Goal: Task Accomplishment & Management: Manage account settings

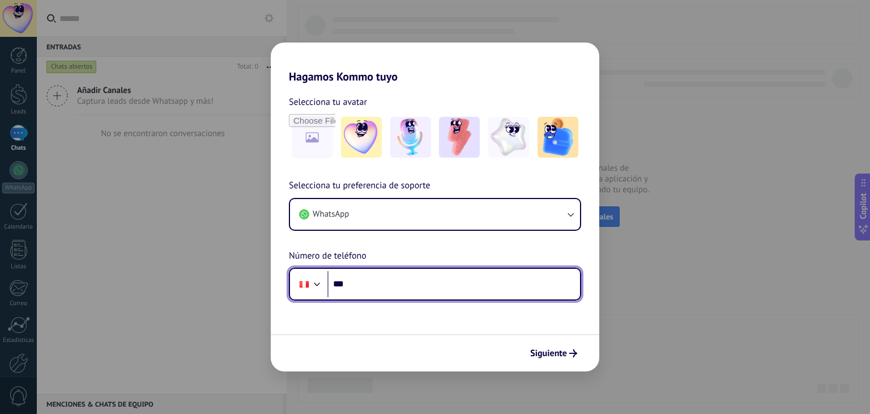
click at [404, 281] on input "***" at bounding box center [453, 284] width 253 height 26
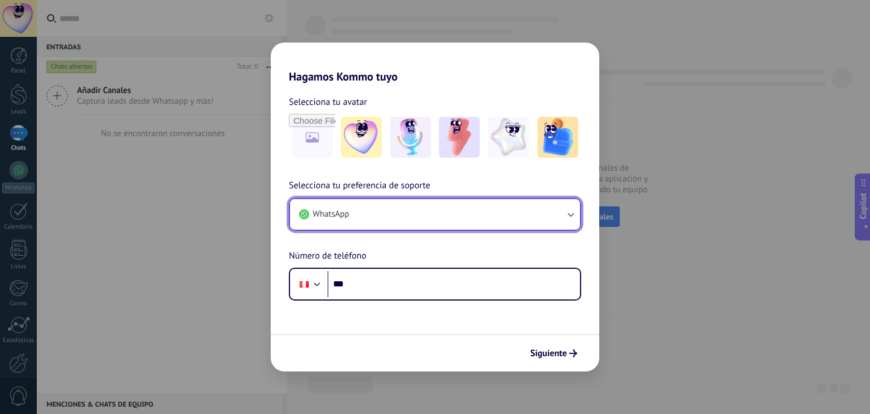
click at [402, 215] on button "WhatsApp" at bounding box center [435, 214] width 290 height 31
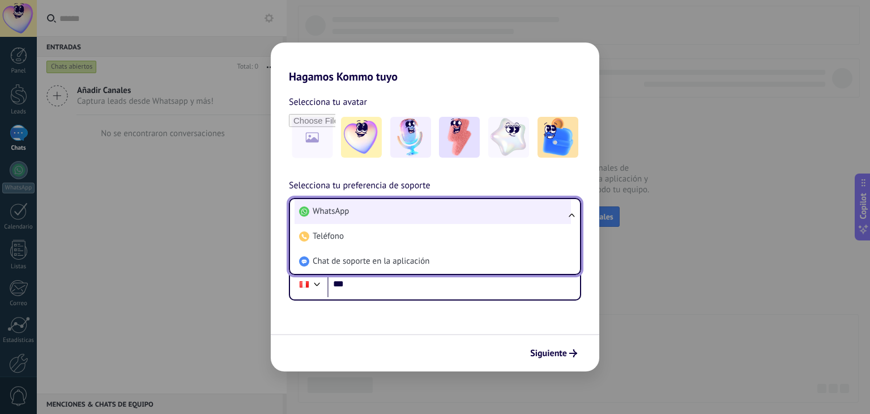
click at [368, 211] on li "WhatsApp" at bounding box center [433, 211] width 276 height 25
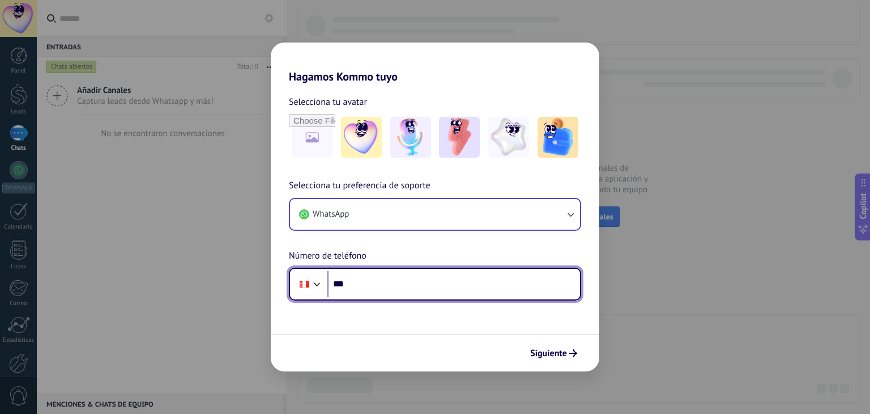
click at [371, 277] on input "***" at bounding box center [453, 284] width 253 height 26
type input "**********"
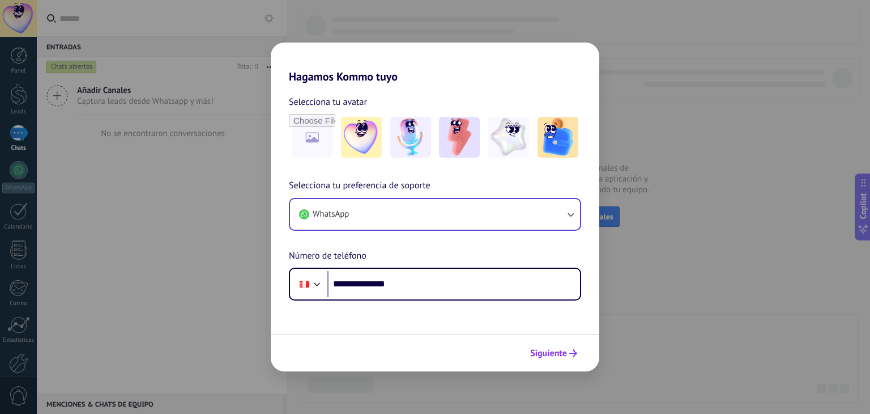
click at [554, 349] on span "Siguiente" at bounding box center [548, 353] width 37 height 8
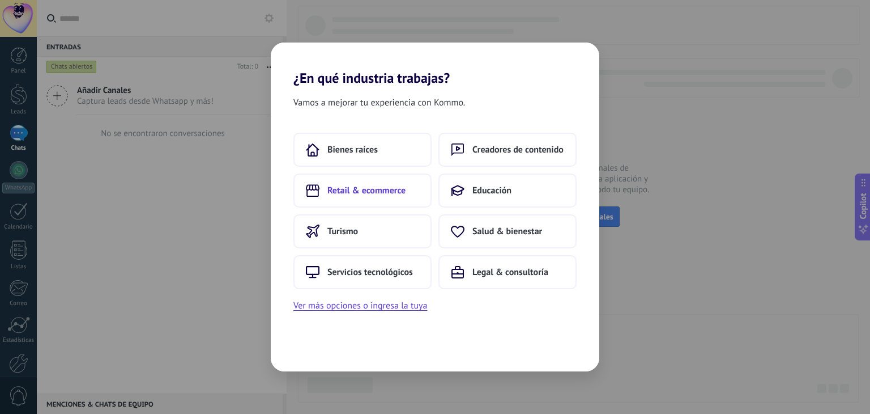
click at [409, 185] on button "Retail & ecommerce" at bounding box center [362, 190] width 138 height 34
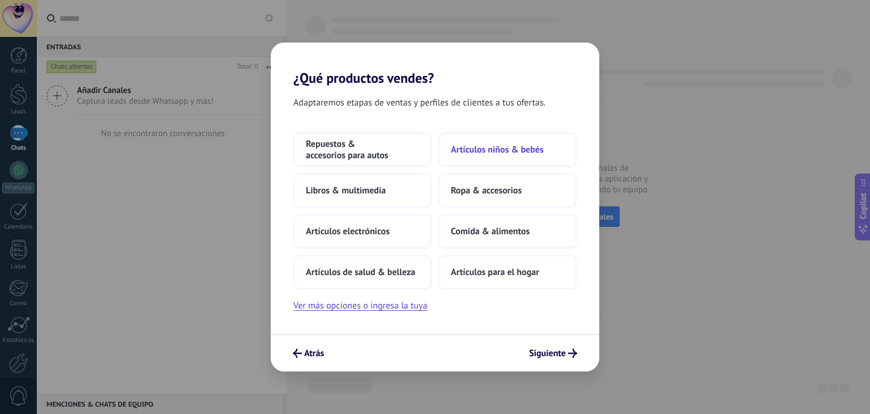
click at [471, 144] on span "Artículos niños & bebés" at bounding box center [497, 149] width 93 height 11
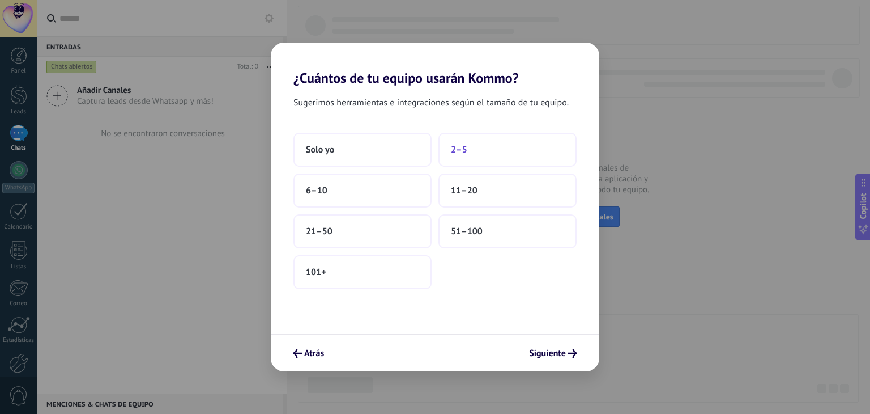
click at [465, 151] on span "2–5" at bounding box center [459, 149] width 16 height 11
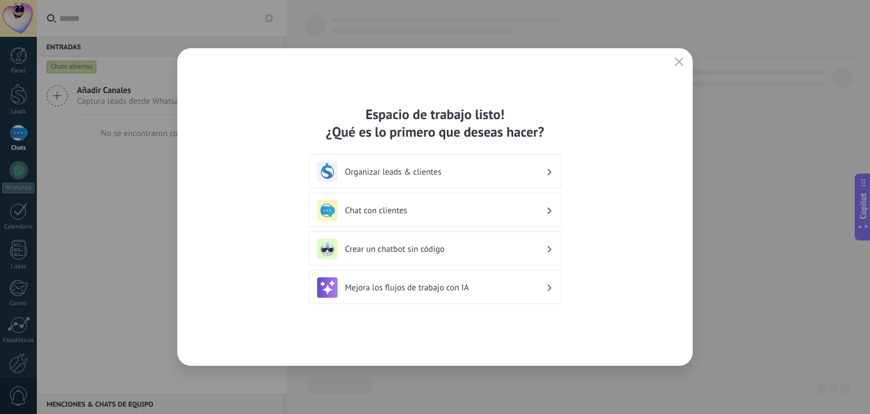
click at [469, 178] on div "Organizar leads & clientes" at bounding box center [435, 171] width 236 height 20
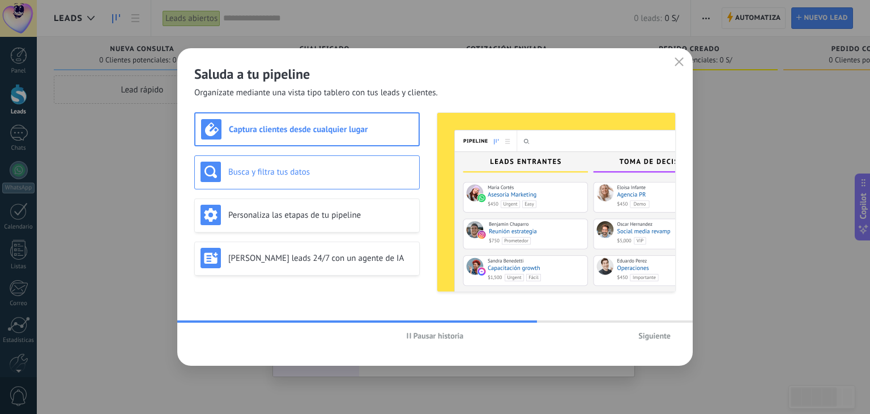
click at [354, 178] on div "Busca y filtra tus datos" at bounding box center [307, 171] width 213 height 20
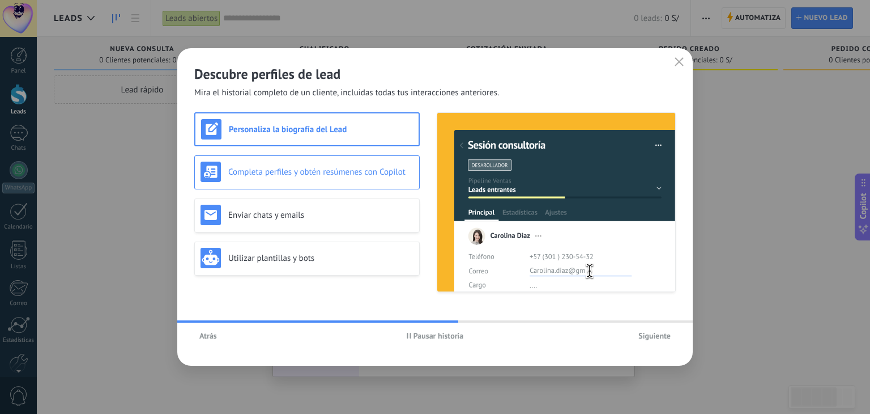
click at [365, 169] on h3 "Completa perfiles y obtén resúmenes con Copilot" at bounding box center [320, 172] width 185 height 11
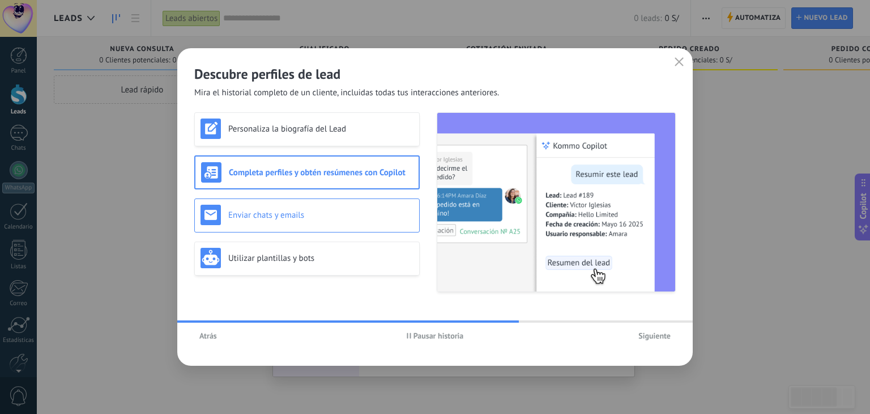
click at [345, 216] on h3 "Enviar chats y emails" at bounding box center [320, 215] width 185 height 11
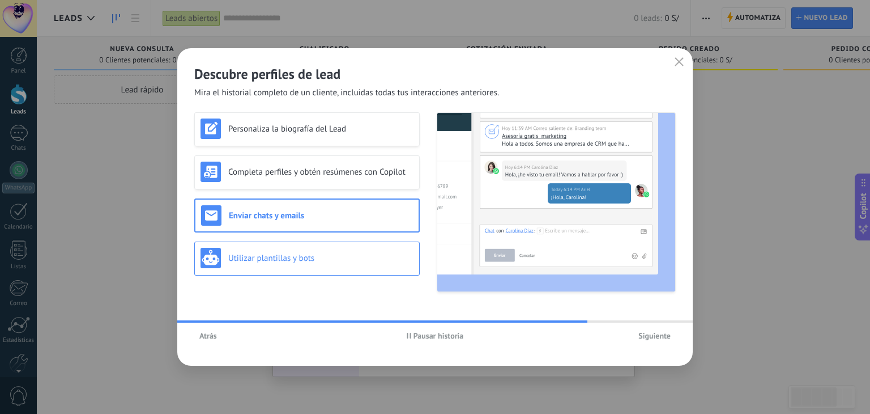
click at [320, 265] on div "Utilizar plantillas y bots" at bounding box center [307, 258] width 213 height 20
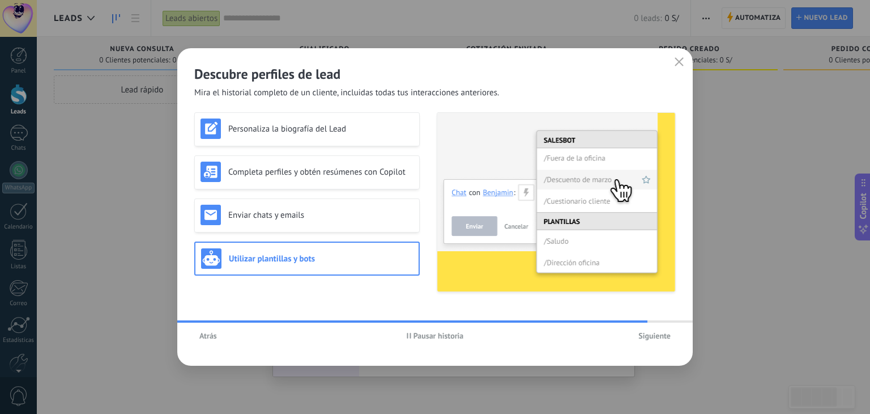
click at [646, 339] on span "Siguiente" at bounding box center [655, 335] width 32 height 8
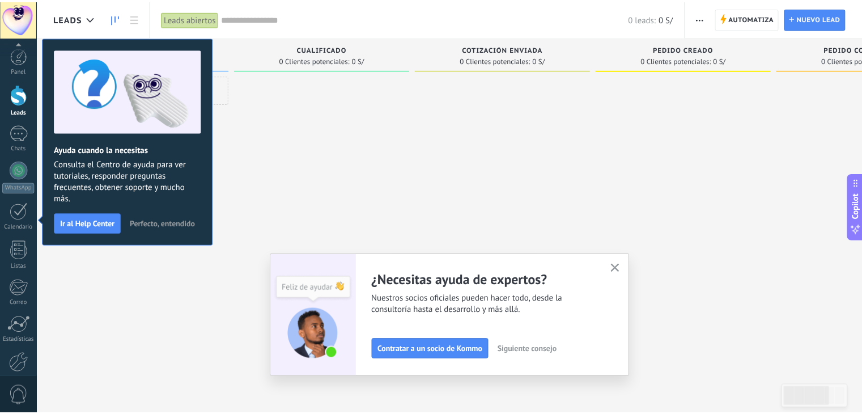
scroll to position [57, 0]
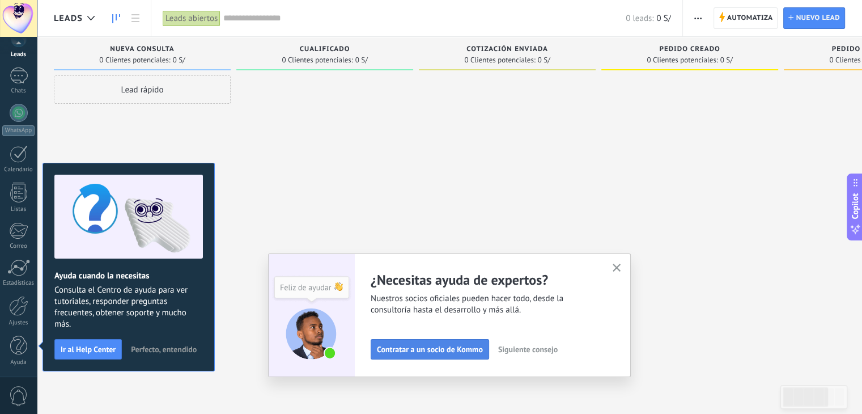
click at [462, 351] on span "Contratar a un socio de Kommo" at bounding box center [430, 349] width 106 height 8
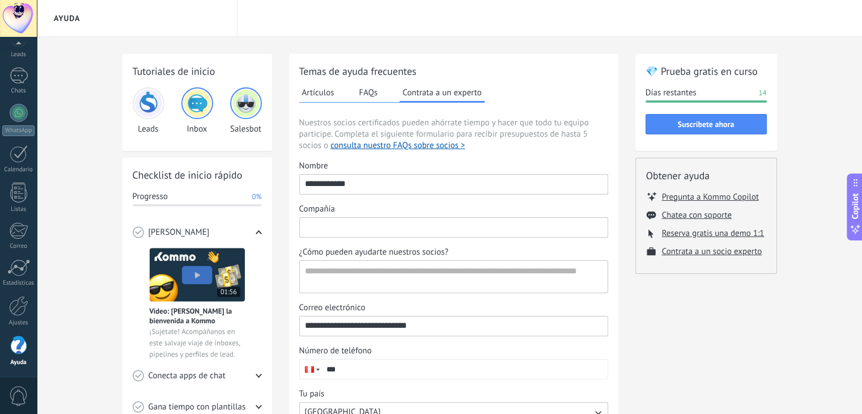
click at [431, 232] on input "Compañía" at bounding box center [454, 227] width 308 height 18
type input "*********"
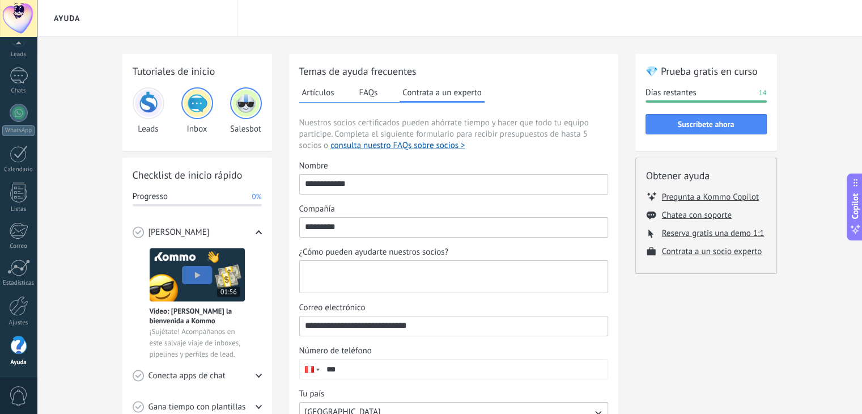
click at [398, 276] on textarea "¿Cómo pueden ayudarte nuestros socios?" at bounding box center [452, 277] width 305 height 32
click at [312, 269] on textarea "**********" at bounding box center [452, 277] width 305 height 32
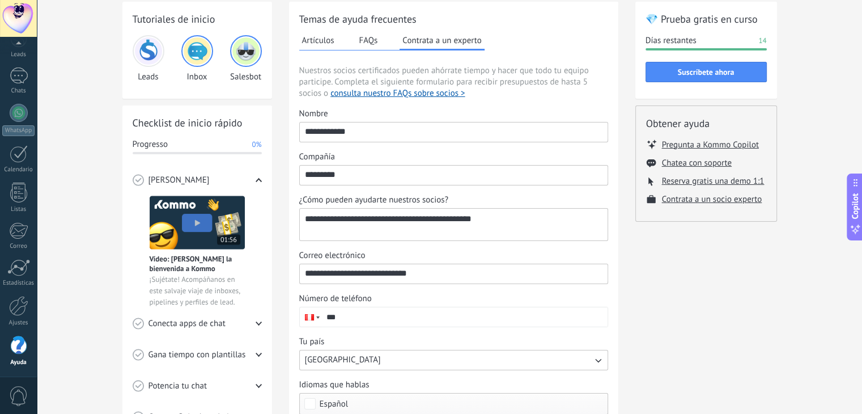
scroll to position [113, 0]
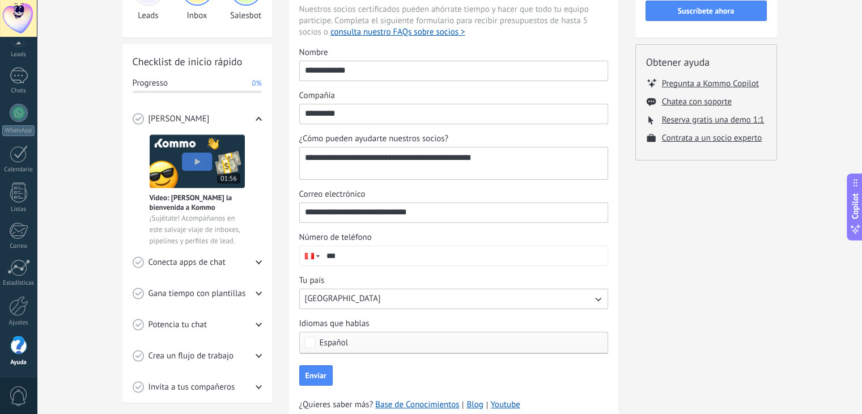
type textarea "**********"
click at [395, 250] on input "***" at bounding box center [464, 255] width 286 height 19
type input "**********"
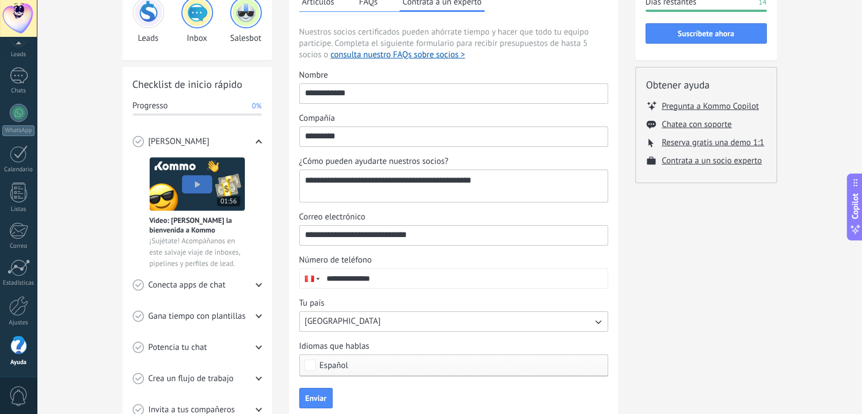
scroll to position [160, 0]
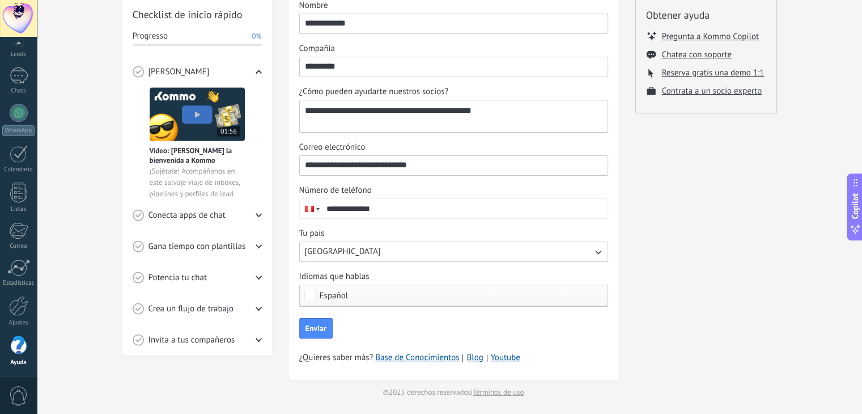
click at [326, 329] on button "Enviar" at bounding box center [315, 328] width 33 height 20
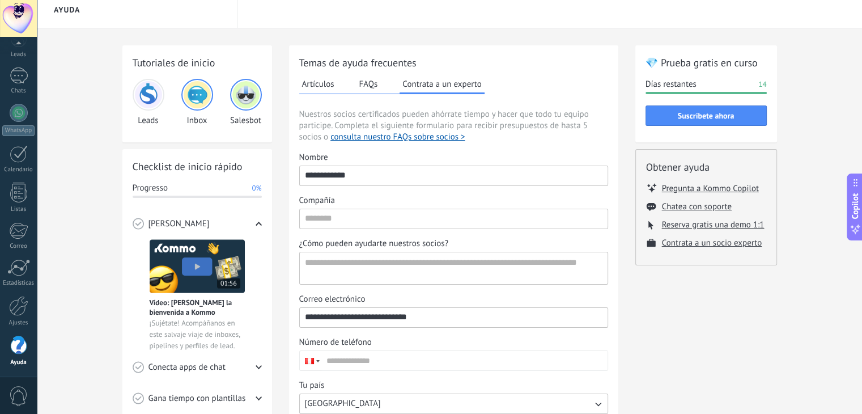
scroll to position [0, 0]
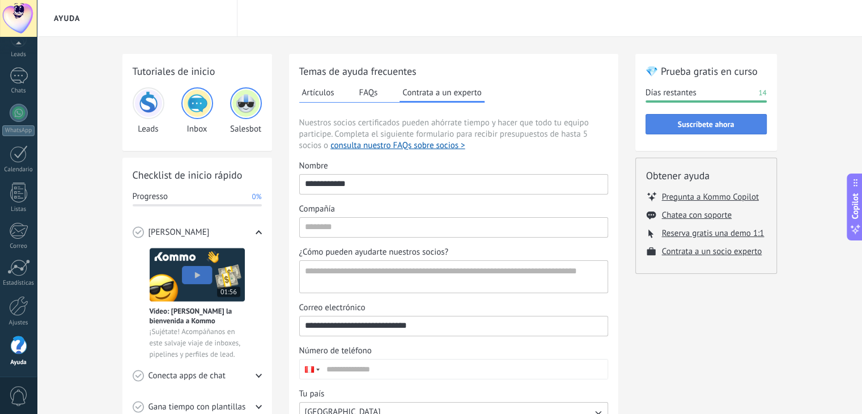
click at [693, 131] on button "Suscríbete ahora" at bounding box center [705, 124] width 121 height 20
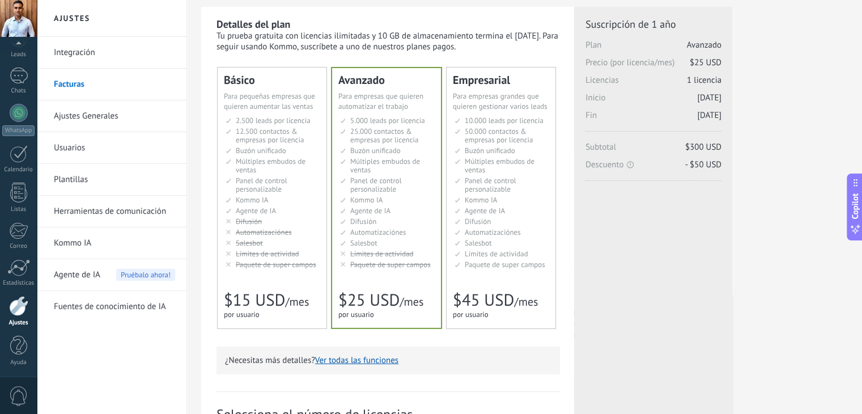
scroll to position [56, 0]
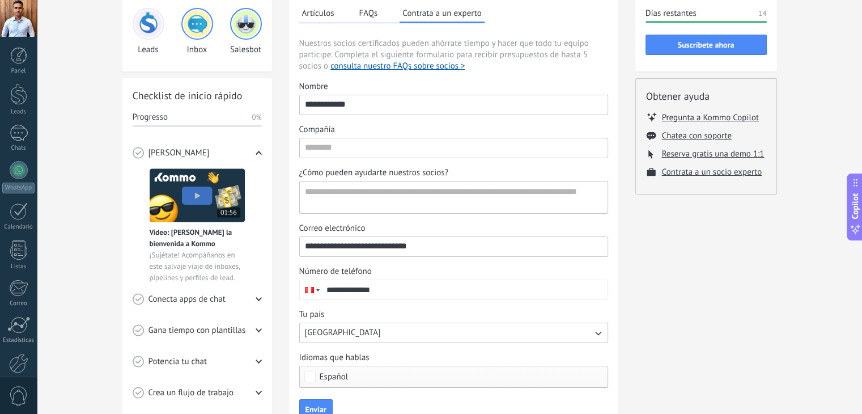
scroll to position [160, 0]
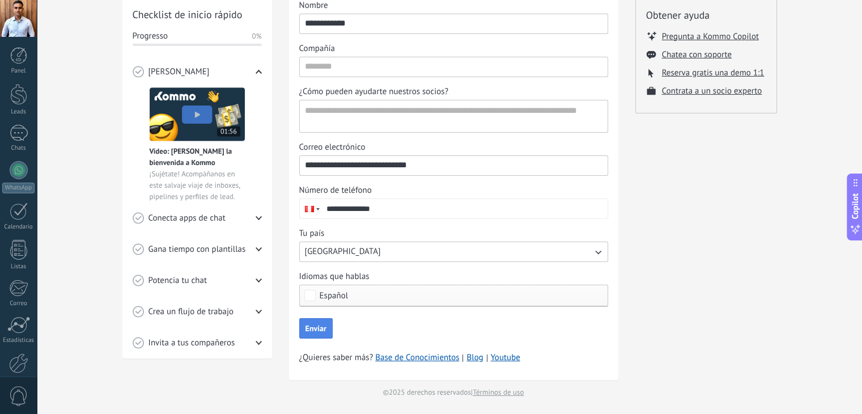
click at [317, 325] on span "Enviar" at bounding box center [315, 328] width 21 height 8
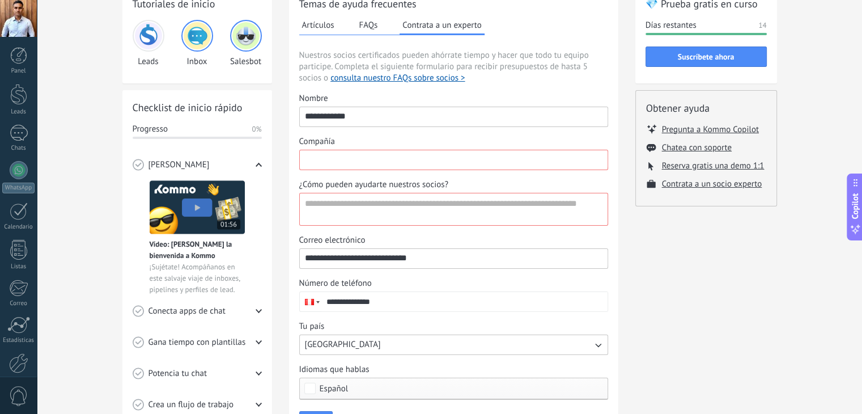
scroll to position [0, 0]
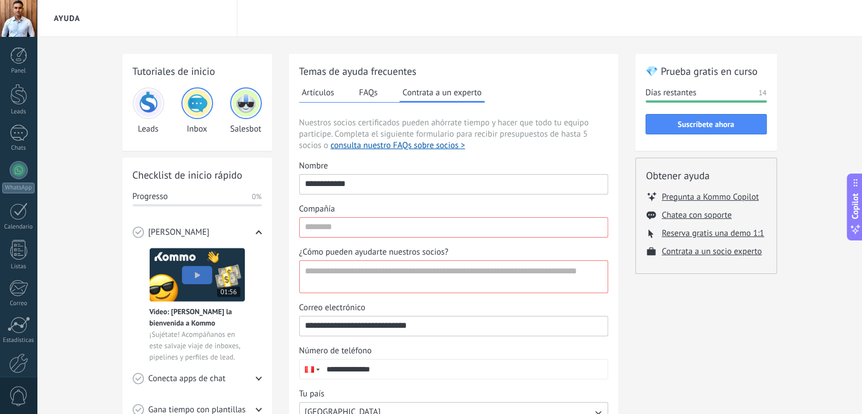
click at [330, 97] on button "Artículos" at bounding box center [318, 92] width 38 height 17
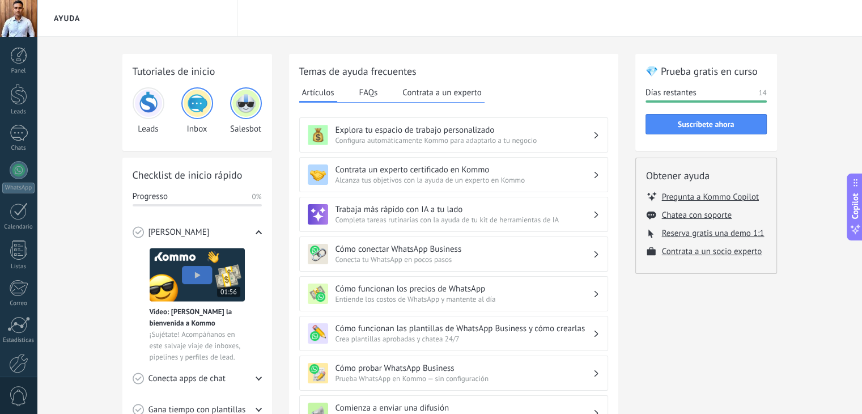
click at [367, 95] on button "FAQs" at bounding box center [368, 92] width 24 height 17
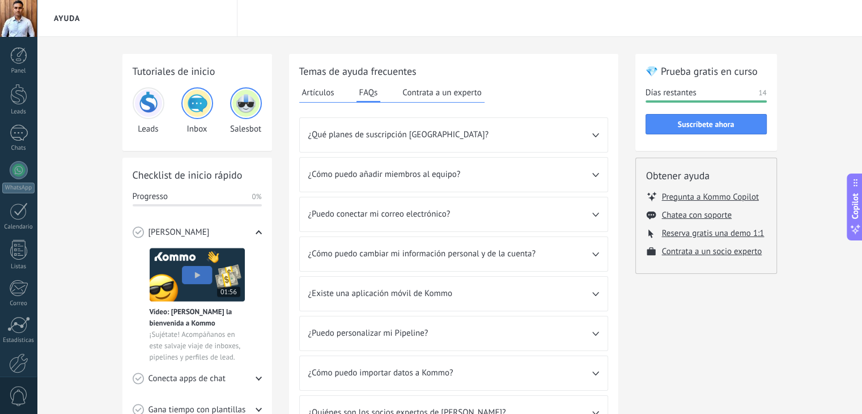
click at [308, 96] on button "Artículos" at bounding box center [318, 92] width 38 height 17
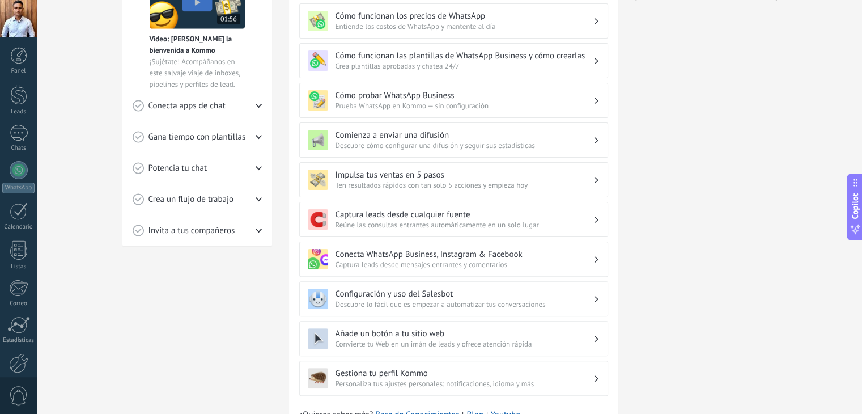
scroll to position [327, 0]
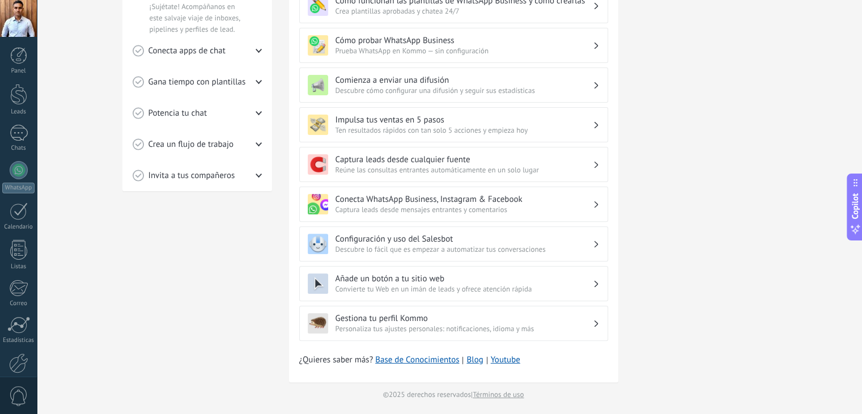
click at [252, 278] on div "Tutoriales de inicio Leads Inbox Salesbot Checklist de inicio rápido Progresso …" at bounding box center [197, 63] width 150 height 674
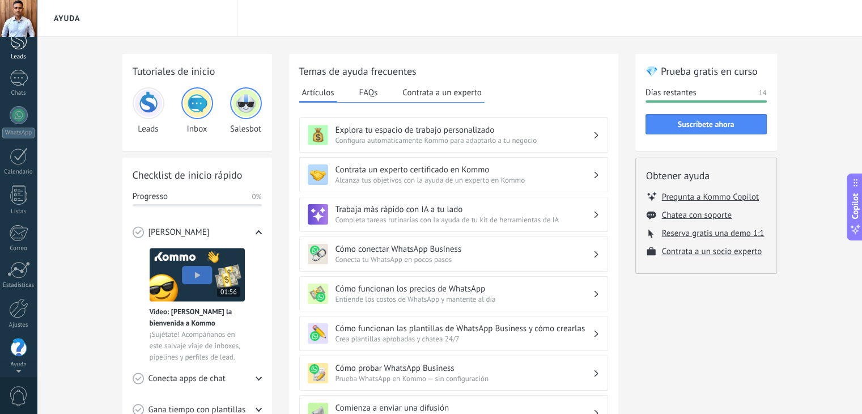
scroll to position [0, 0]
click at [14, 59] on div at bounding box center [18, 55] width 17 height 17
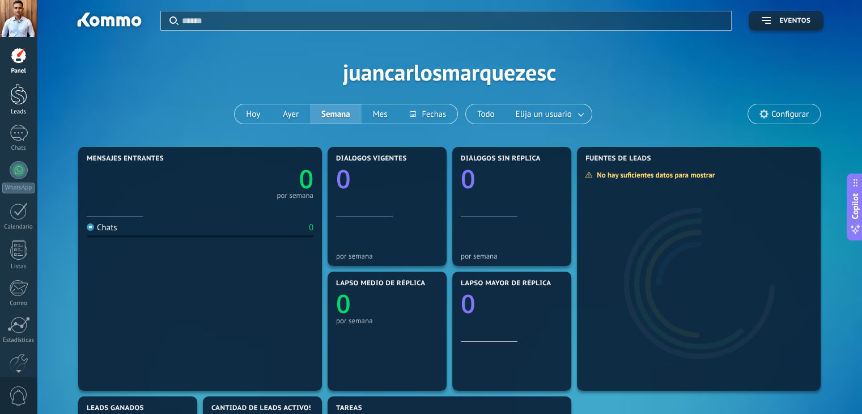
click at [11, 99] on div at bounding box center [18, 94] width 17 height 21
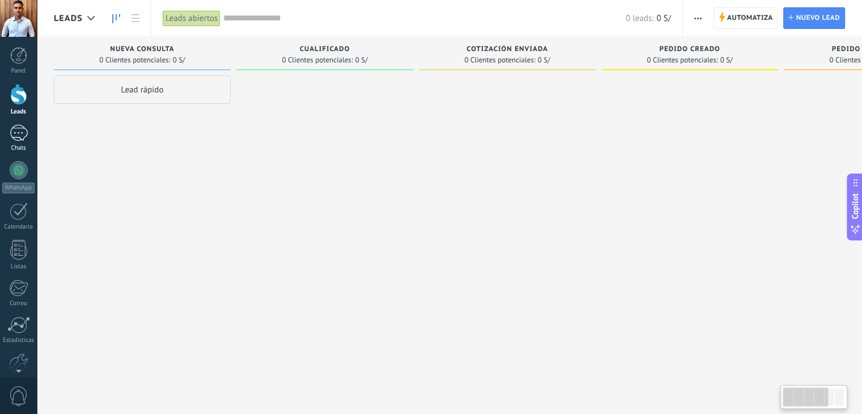
click at [23, 134] on div at bounding box center [19, 133] width 18 height 16
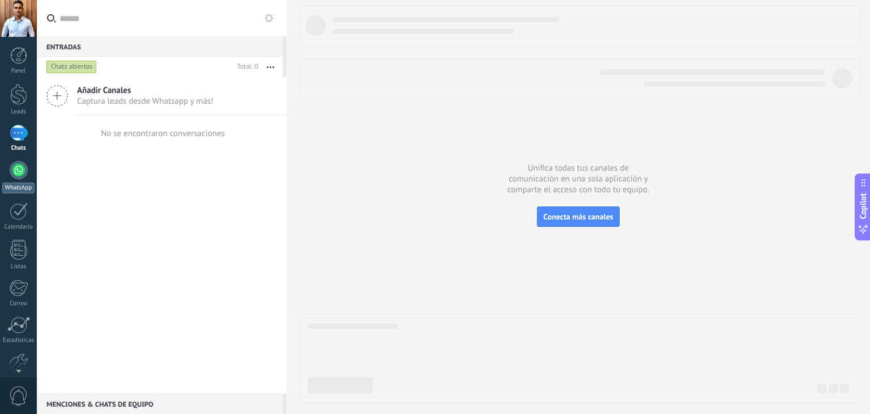
click at [13, 169] on div at bounding box center [19, 170] width 18 height 18
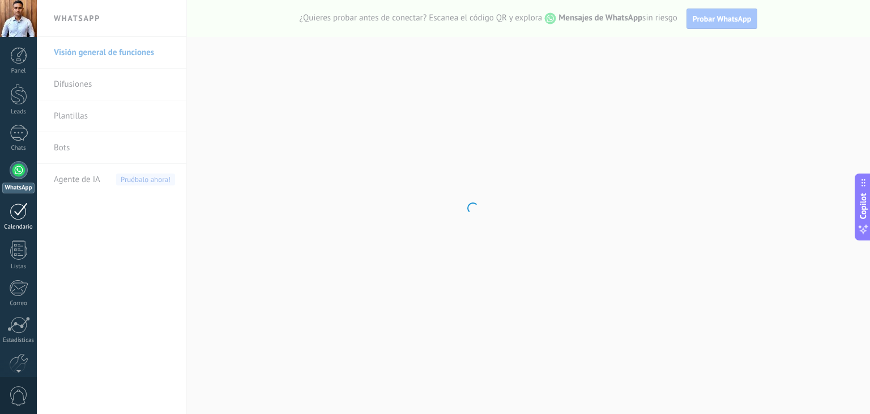
click at [15, 210] on div at bounding box center [19, 211] width 18 height 18
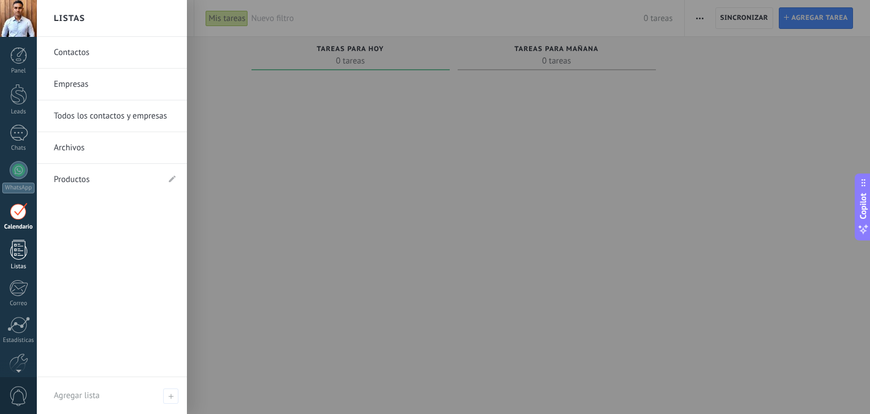
click at [12, 245] on div at bounding box center [18, 250] width 17 height 20
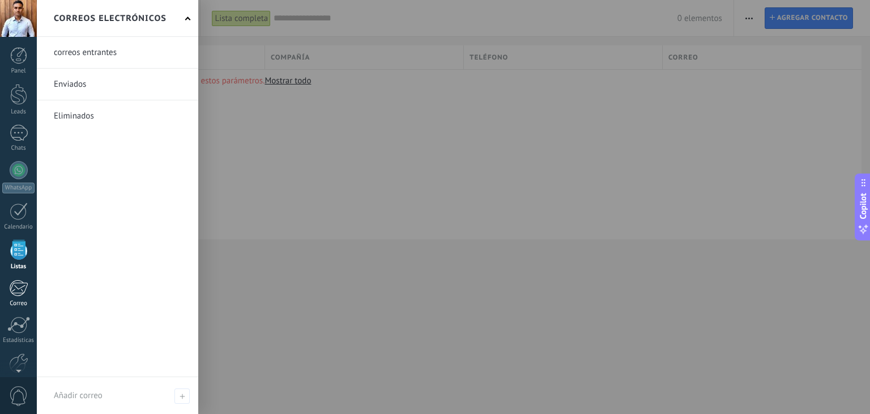
click at [16, 293] on div at bounding box center [18, 287] width 19 height 17
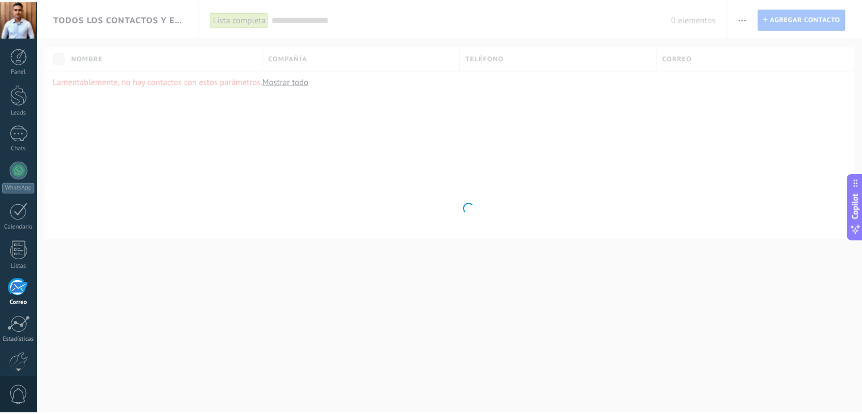
scroll to position [57, 0]
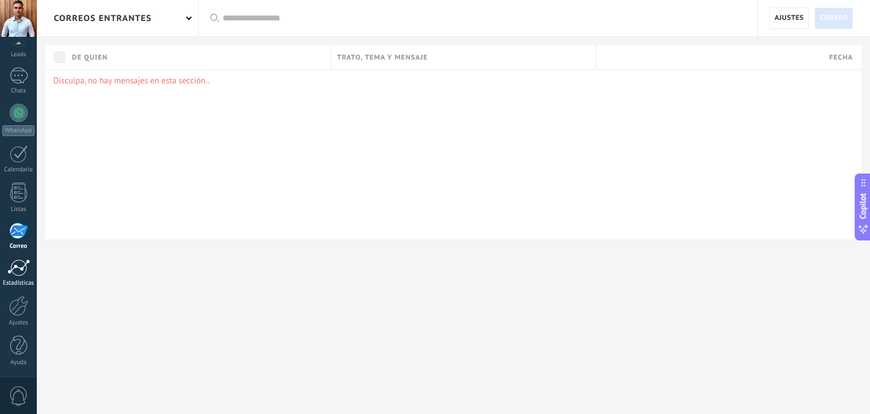
click at [15, 270] on div at bounding box center [18, 267] width 23 height 17
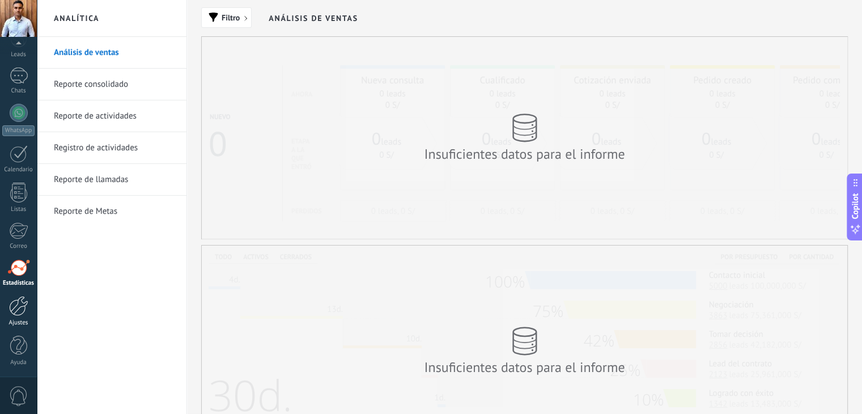
click at [18, 304] on div at bounding box center [18, 306] width 19 height 20
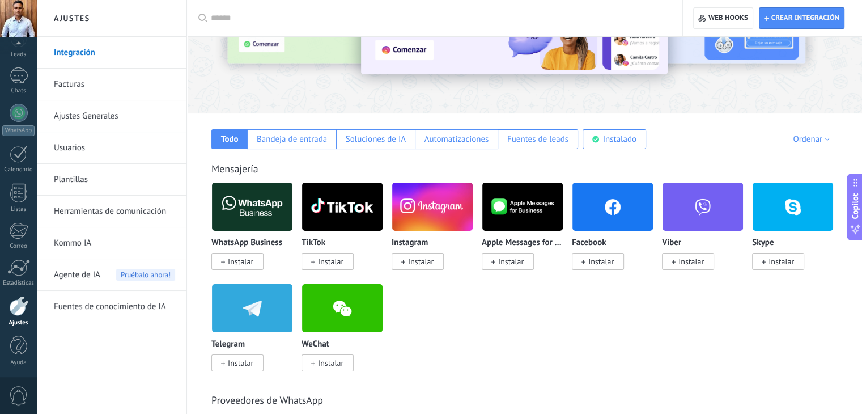
scroll to position [113, 0]
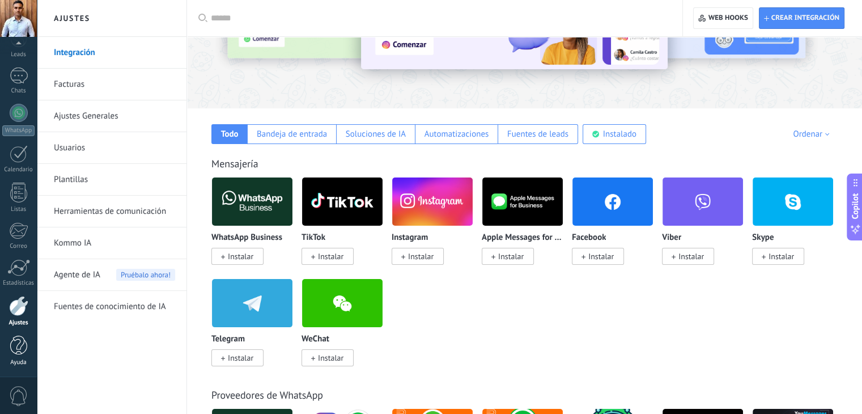
click at [22, 350] on div at bounding box center [18, 345] width 17 height 20
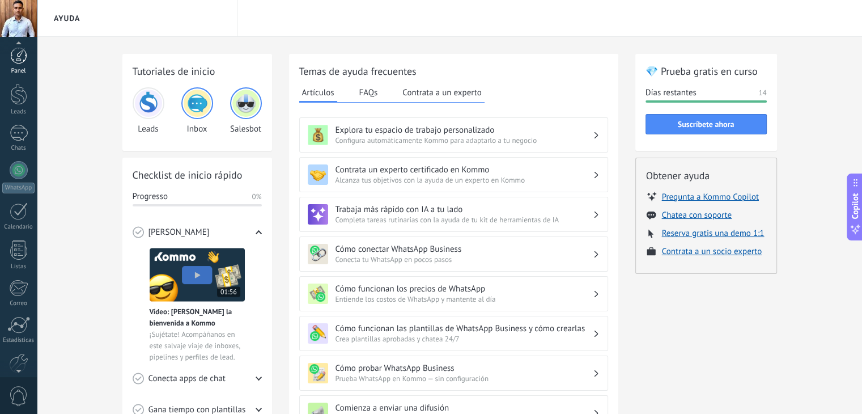
click at [18, 64] on link "Panel" at bounding box center [18, 61] width 37 height 28
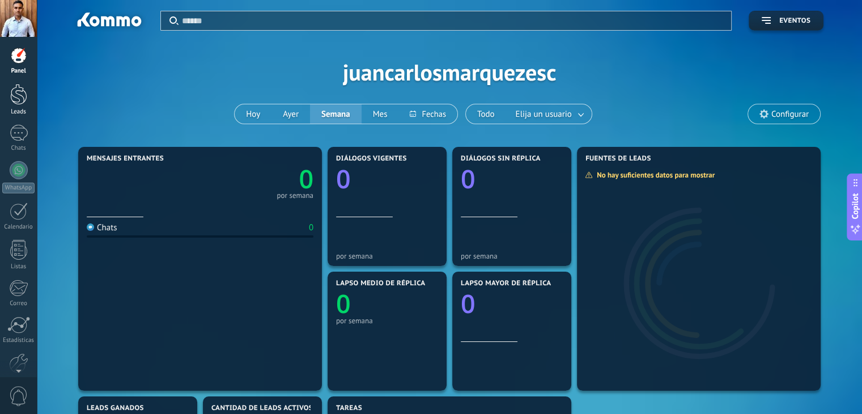
click at [14, 97] on div at bounding box center [18, 94] width 17 height 21
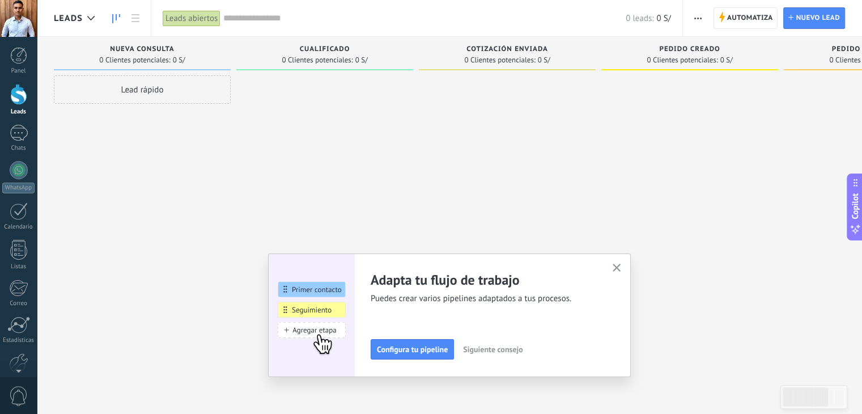
click at [616, 266] on icon "button" at bounding box center [616, 267] width 8 height 8
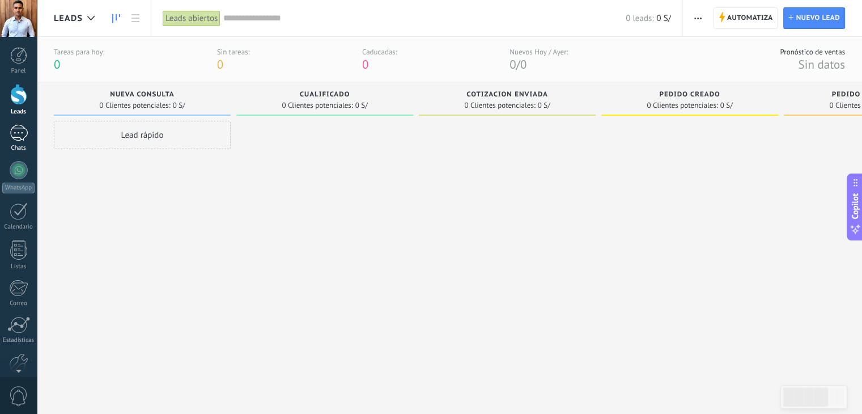
click at [20, 135] on div at bounding box center [19, 133] width 18 height 16
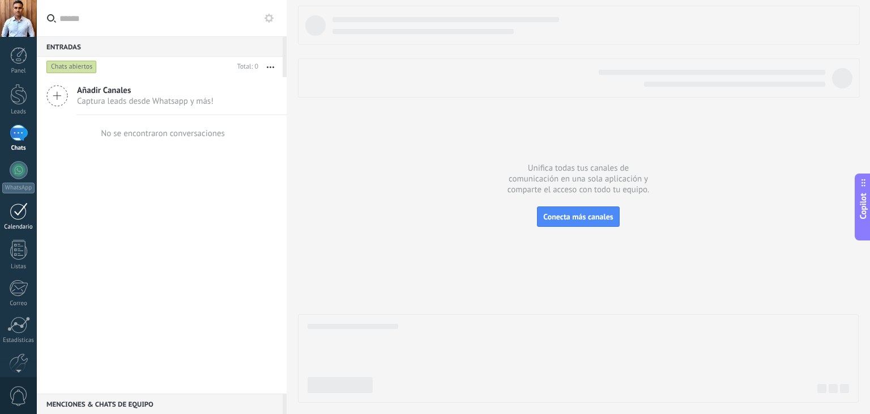
click at [15, 224] on div "Calendario" at bounding box center [18, 226] width 33 height 7
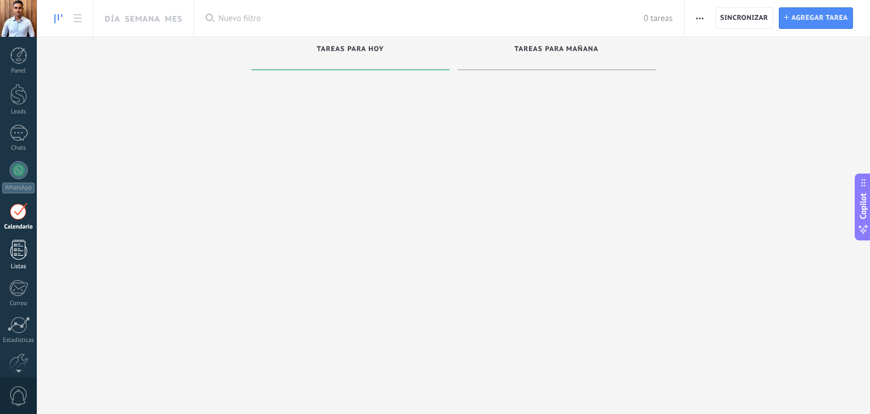
click at [14, 243] on div at bounding box center [18, 250] width 17 height 20
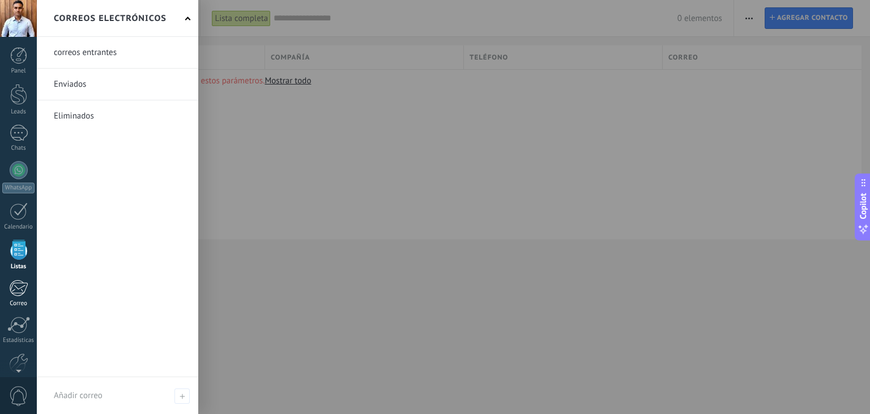
click at [14, 287] on div at bounding box center [18, 287] width 19 height 17
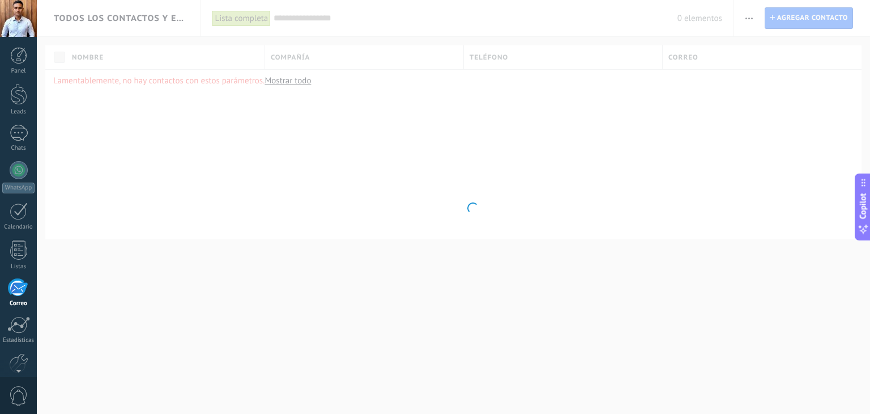
scroll to position [57, 0]
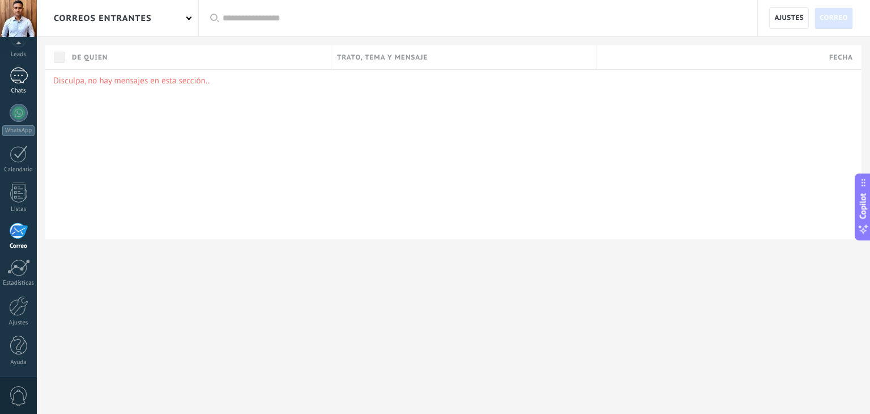
click at [19, 78] on div at bounding box center [19, 75] width 18 height 16
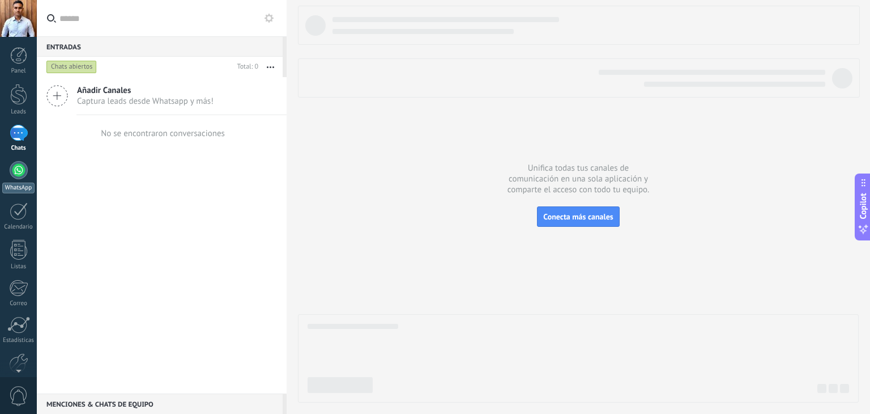
click at [21, 161] on div at bounding box center [19, 170] width 18 height 18
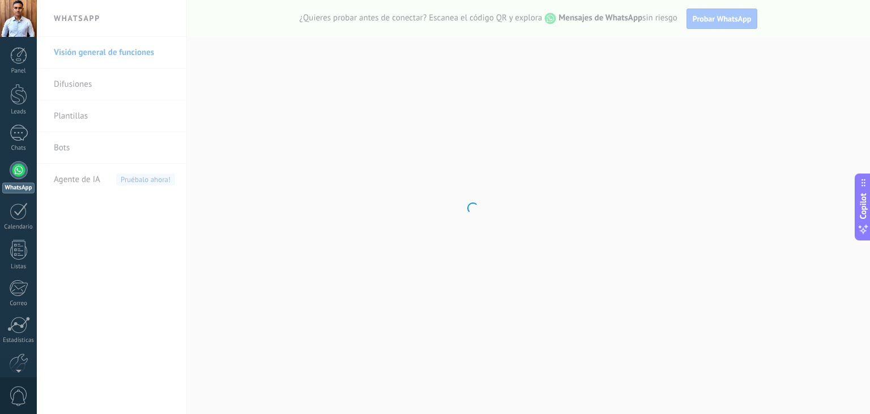
click at [112, 130] on body ".abecls-1,.abecls-2{fill-rule:evenodd}.abecls-2{fill:#fff} .abhcls-1{fill:none}…" at bounding box center [435, 207] width 870 height 414
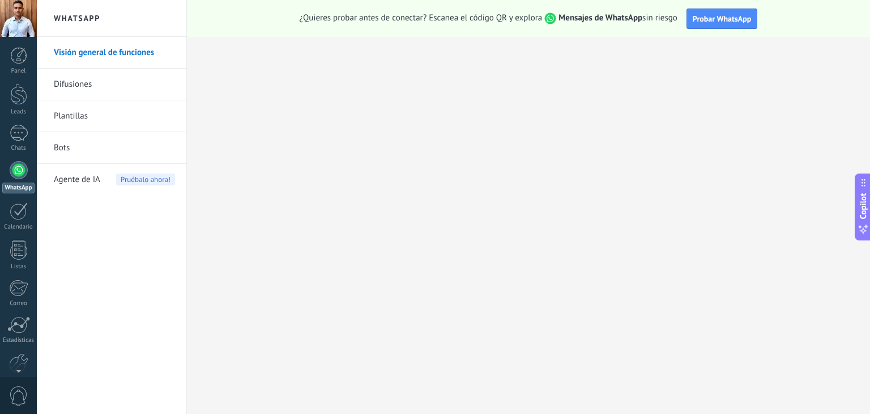
click at [67, 80] on link "Difusiones" at bounding box center [114, 85] width 121 height 32
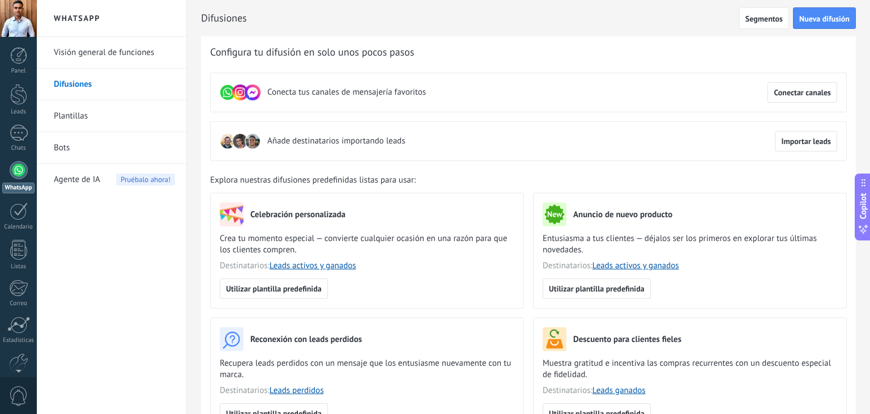
click at [82, 37] on link "Visión general de funciones" at bounding box center [114, 53] width 121 height 32
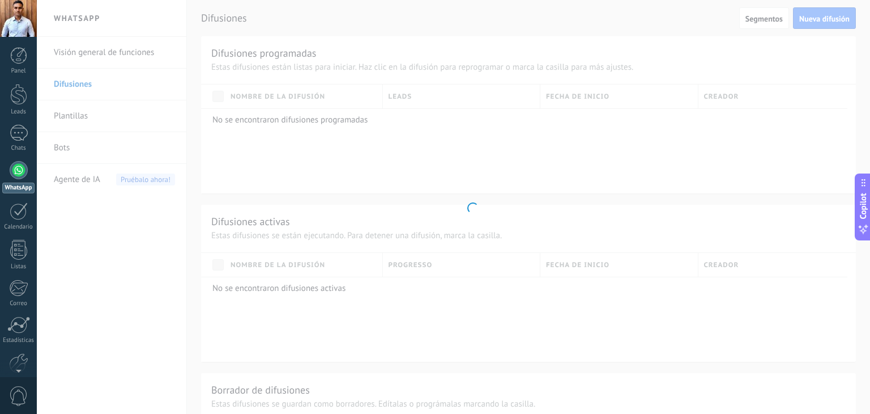
click at [79, 42] on body ".abecls-1,.abecls-2{fill-rule:evenodd}.abecls-2{fill:#fff} .abhcls-1{fill:none}…" at bounding box center [435, 207] width 870 height 414
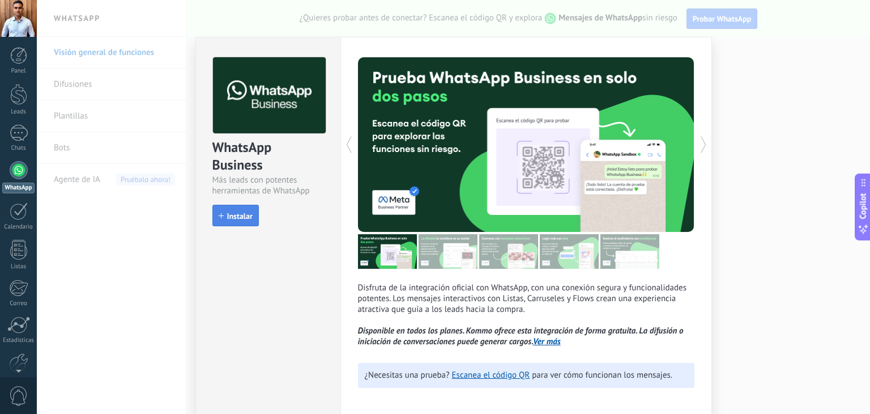
click at [230, 220] on button "Instalar" at bounding box center [235, 216] width 46 height 22
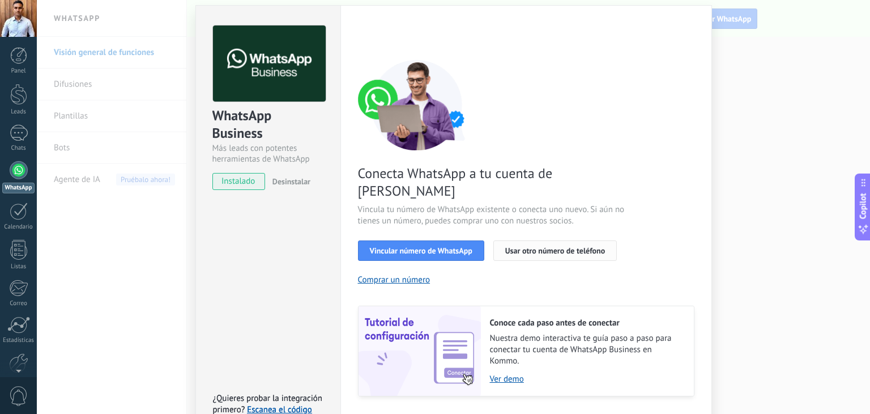
scroll to position [48, 0]
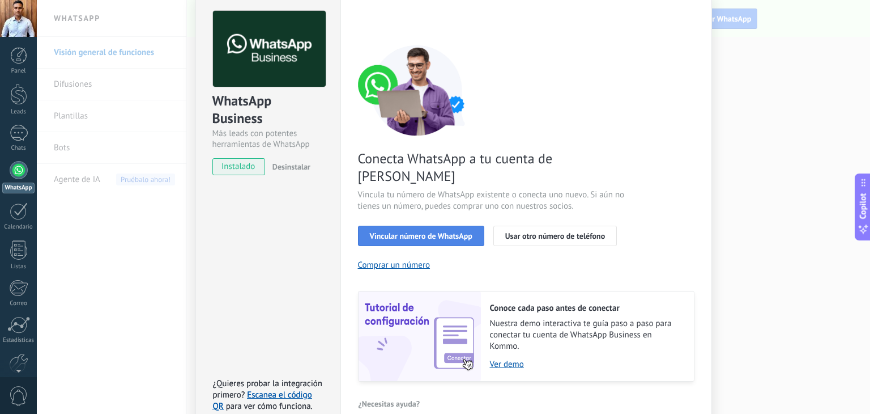
click at [455, 232] on span "Vincular número de WhatsApp" at bounding box center [421, 236] width 103 height 8
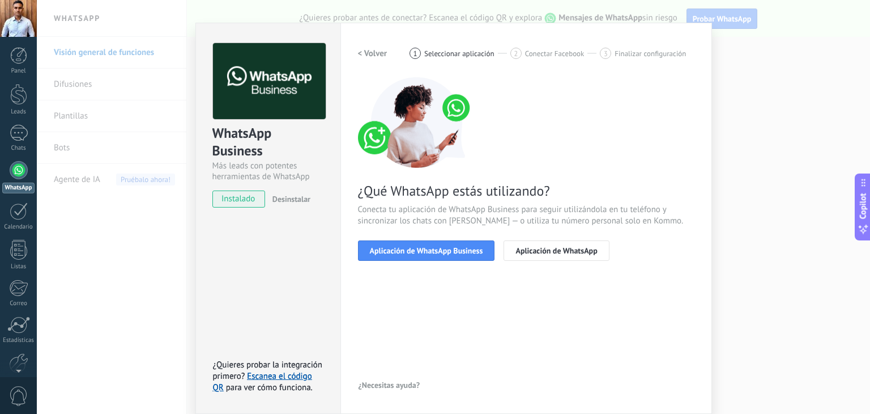
scroll to position [16, 0]
click at [440, 248] on span "Aplicación de WhatsApp Business" at bounding box center [426, 250] width 113 height 8
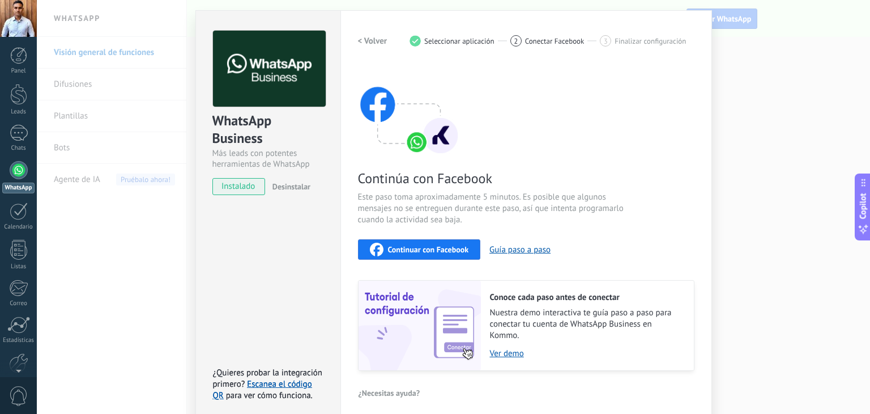
scroll to position [35, 0]
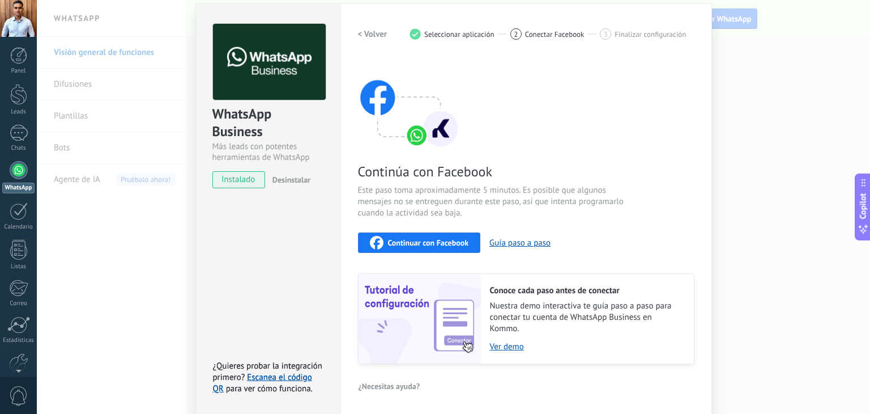
click at [426, 241] on span "Continuar con Facebook" at bounding box center [428, 243] width 81 height 8
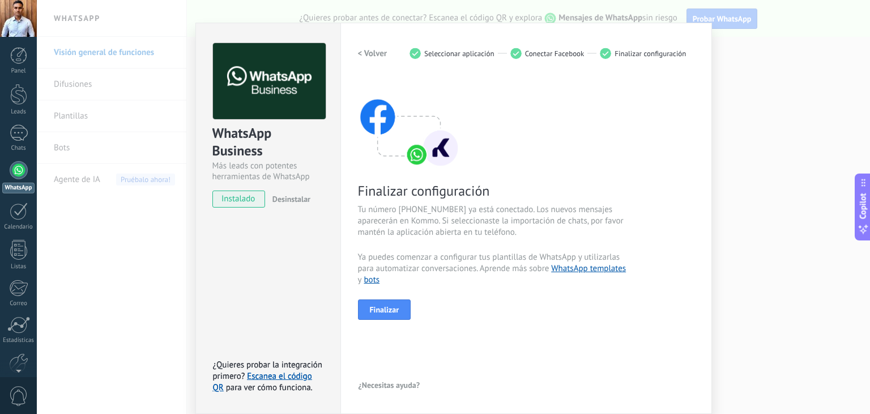
scroll to position [16, 0]
click at [540, 152] on div "Finalizar configuración Tu número +51 964 231 268 ya está conectado. Los nuevos…" at bounding box center [526, 198] width 337 height 242
click at [394, 310] on span "Finalizar" at bounding box center [384, 309] width 29 height 8
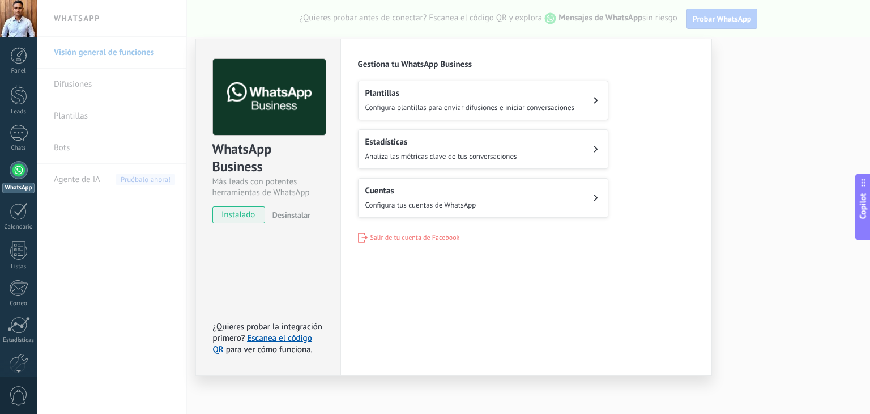
click at [476, 111] on span "Configura plantillas para enviar difusiones e iniciar conversaciones" at bounding box center [470, 108] width 210 height 10
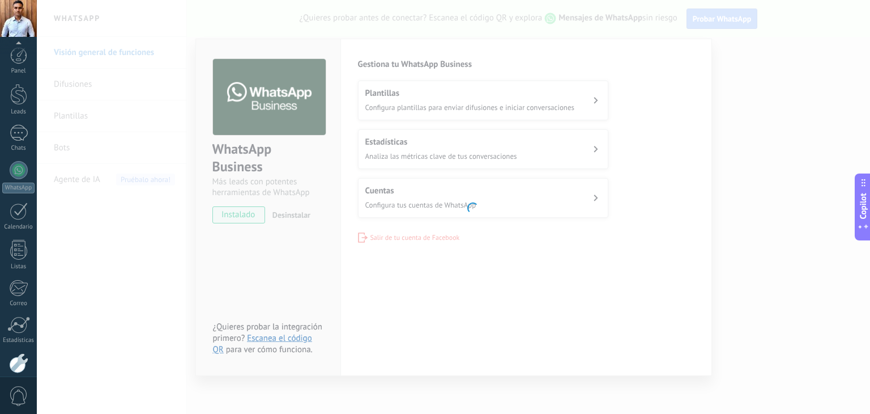
scroll to position [57, 0]
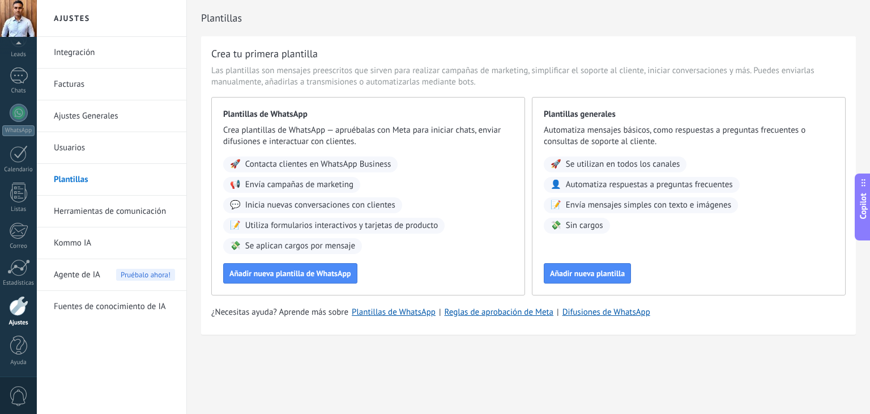
click at [255, 73] on span "Las plantillas son mensajes preescritos que sirven para realizar campañas de ma…" at bounding box center [528, 76] width 635 height 23
drag, startPoint x: 344, startPoint y: 73, endPoint x: 411, endPoint y: 73, distance: 66.3
click at [411, 73] on span "Las plantillas son mensajes preescritos que sirven para realizar campañas de ma…" at bounding box center [528, 76] width 635 height 23
click at [418, 71] on span "Las plantillas son mensajes preescritos que sirven para realizar campañas de ma…" at bounding box center [528, 76] width 635 height 23
click at [267, 84] on span "Las plantillas son mensajes preescritos que sirven para realizar campañas de ma…" at bounding box center [528, 76] width 635 height 23
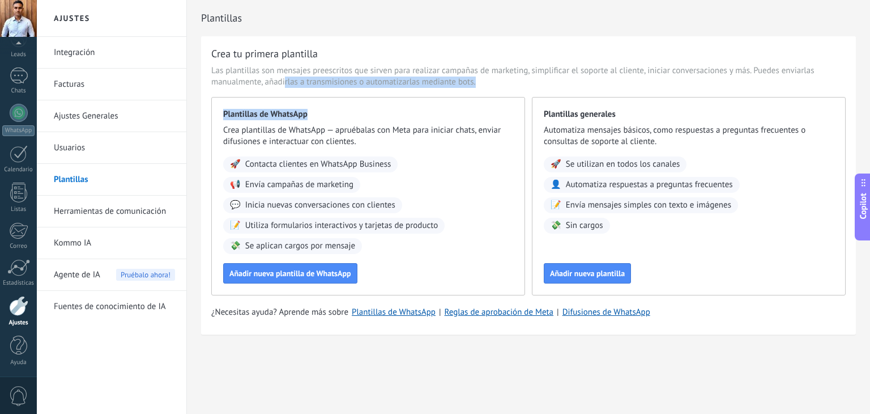
drag, startPoint x: 329, startPoint y: 84, endPoint x: 440, endPoint y: 90, distance: 111.8
click at [422, 90] on div "Crea tu primera plantilla Las plantillas son mensajes preescritos que sirven pa…" at bounding box center [528, 185] width 655 height 298
click at [473, 91] on div "Crea tu primera plantilla Las plantillas son mensajes preescritos que sirven pa…" at bounding box center [528, 185] width 655 height 298
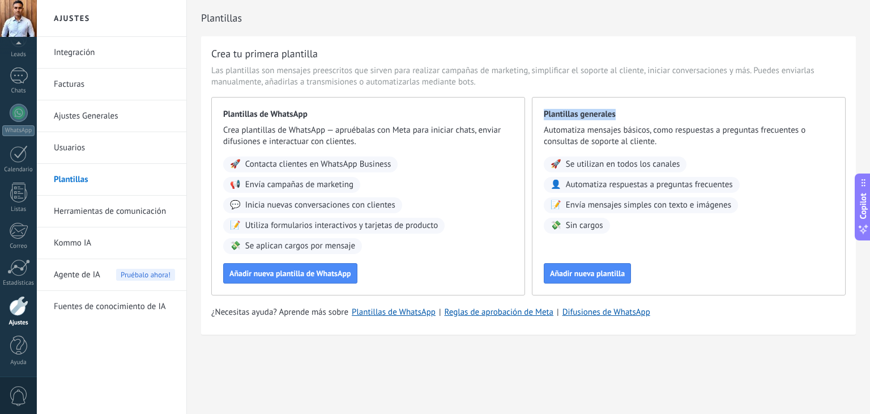
drag, startPoint x: 611, startPoint y: 117, endPoint x: 648, endPoint y: 126, distance: 38.1
click at [672, 121] on div "Plantillas generales Automatiza mensajes básicos, como respuestas a preguntas f…" at bounding box center [689, 196] width 314 height 198
click at [628, 129] on span "Automatiza mensajes básicos, como respuestas a preguntas frecuentes o consultas…" at bounding box center [689, 136] width 290 height 23
drag, startPoint x: 546, startPoint y: 120, endPoint x: 666, endPoint y: 132, distance: 120.8
click at [663, 132] on div "Plantillas generales Automatiza mensajes básicos, como respuestas a preguntas f…" at bounding box center [689, 196] width 314 height 198
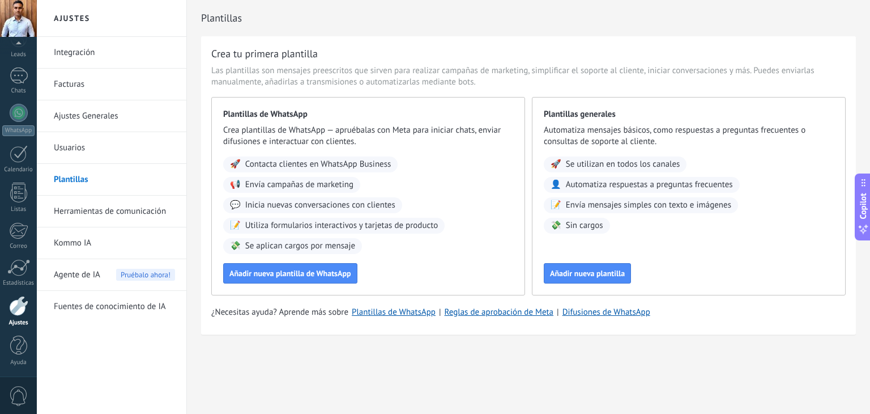
click at [670, 132] on span "Automatiza mensajes básicos, como respuestas a preguntas frecuentes o consultas…" at bounding box center [689, 136] width 290 height 23
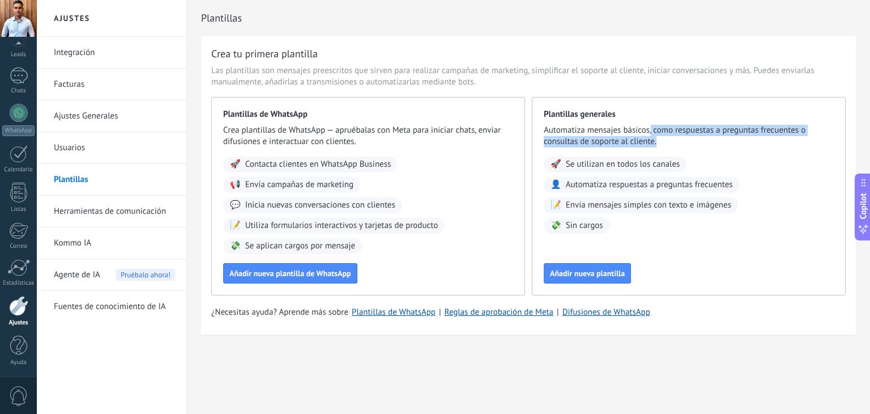
drag, startPoint x: 652, startPoint y: 130, endPoint x: 785, endPoint y: 139, distance: 134.0
click at [785, 139] on span "Automatiza mensajes básicos, como respuestas a preguntas frecuentes o consultas…" at bounding box center [689, 136] width 290 height 23
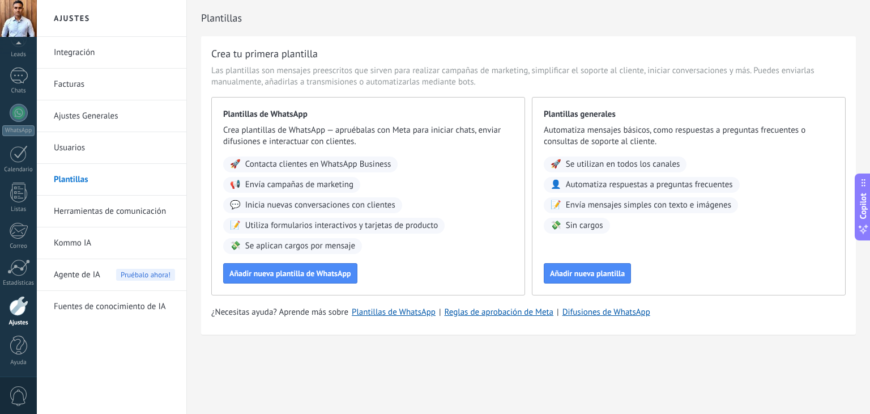
click at [609, 130] on span "Automatiza mensajes básicos, como respuestas a preguntas frecuentes o consultas…" at bounding box center [689, 136] width 290 height 23
click at [283, 279] on button "Añadir nueva plantilla de WhatsApp" at bounding box center [290, 273] width 134 height 20
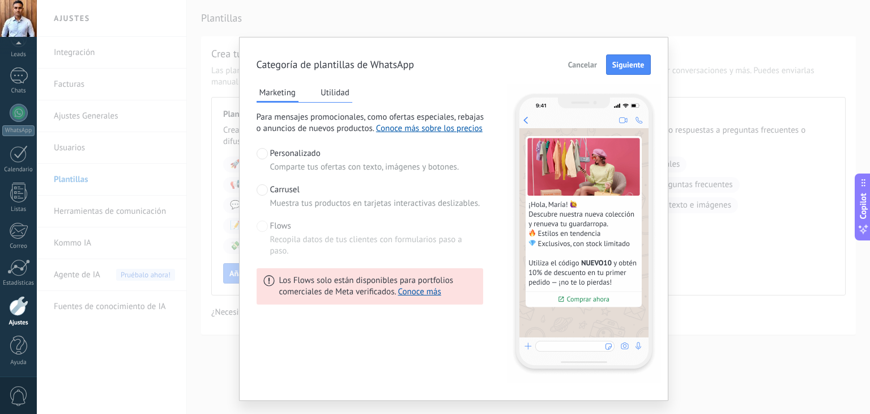
click at [265, 189] on span at bounding box center [262, 189] width 11 height 11
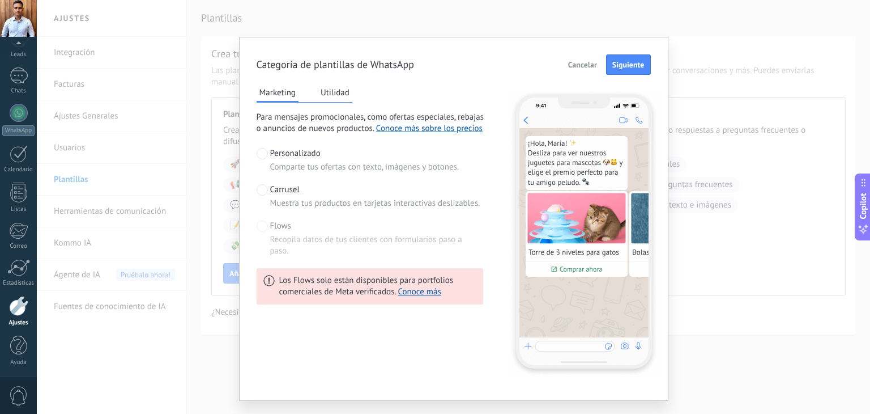
click at [263, 225] on span at bounding box center [262, 225] width 11 height 11
click at [286, 150] on span "Personalizado" at bounding box center [295, 153] width 50 height 11
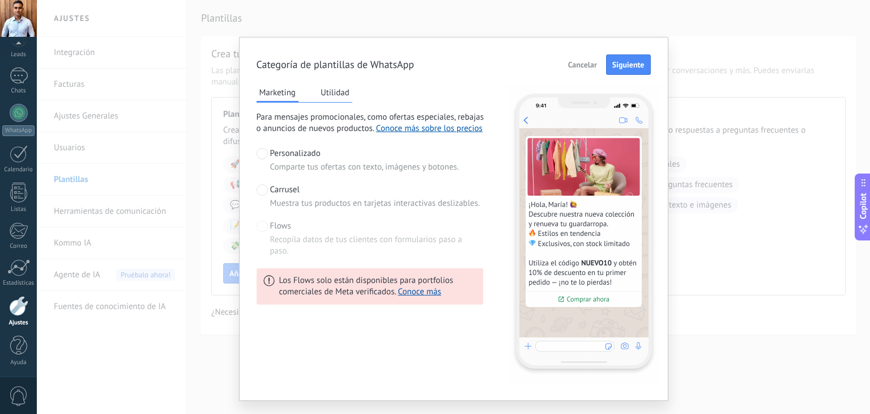
click at [340, 93] on button "Utilidad" at bounding box center [335, 92] width 35 height 17
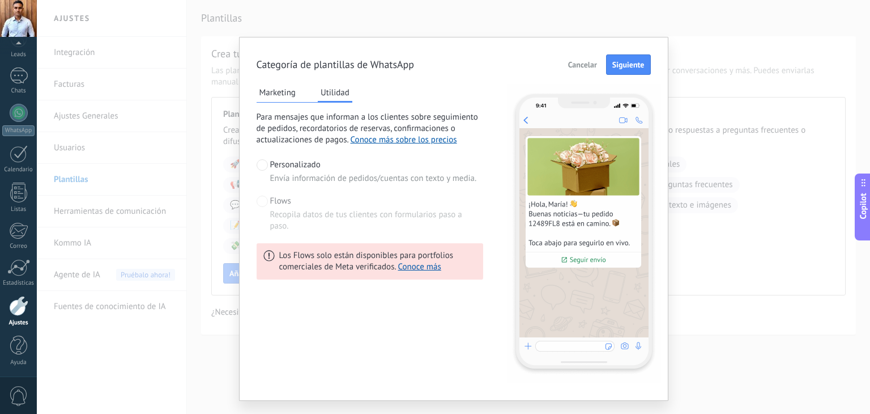
click at [278, 89] on button "Marketing" at bounding box center [278, 92] width 42 height 17
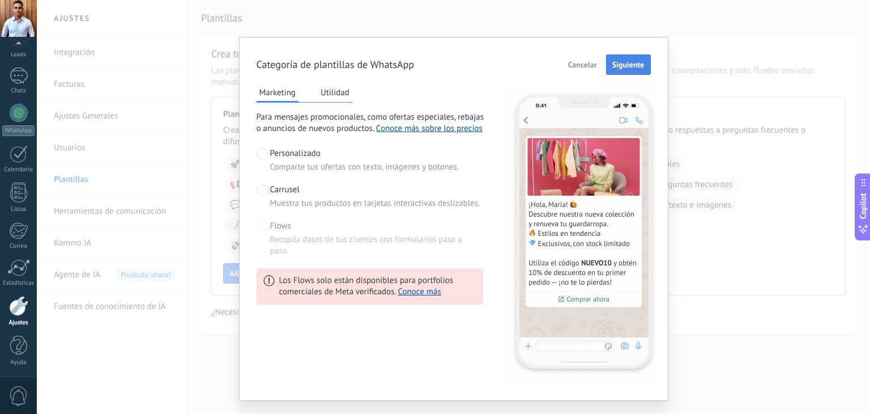
click at [614, 62] on span "Siguiente" at bounding box center [628, 65] width 32 height 8
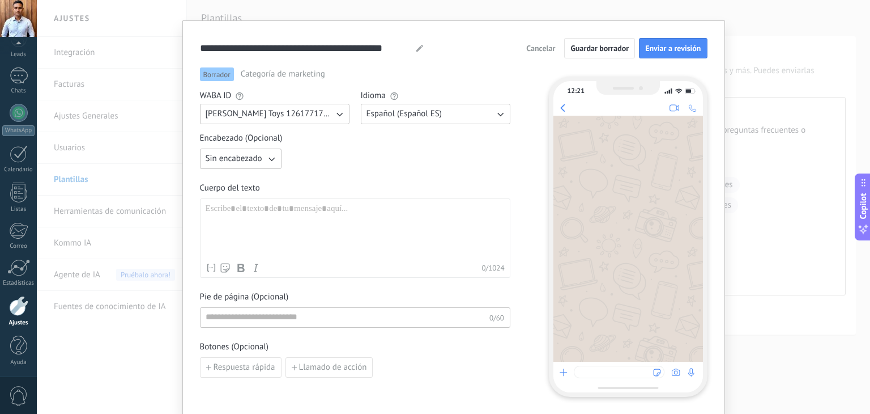
scroll to position [0, 0]
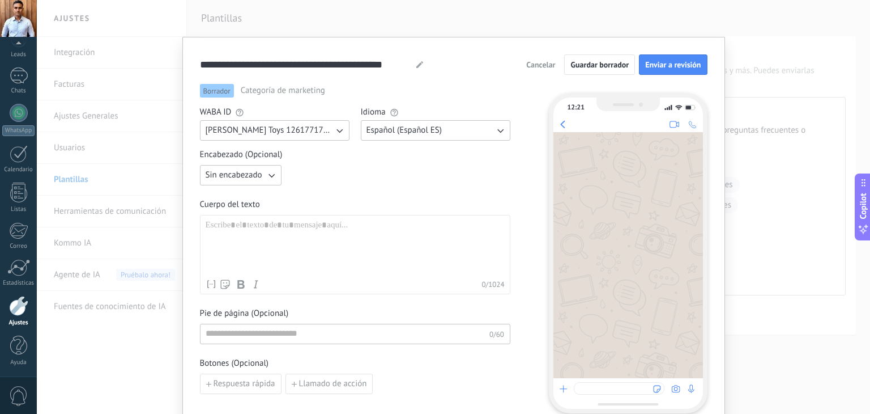
click at [266, 176] on icon "button" at bounding box center [271, 174] width 11 height 11
click at [362, 172] on div "Sin encabezado Sin encabezado Texto Imagen o archivo" at bounding box center [355, 175] width 310 height 20
click at [283, 223] on div at bounding box center [355, 247] width 299 height 54
click at [258, 178] on span "Sin encabezado" at bounding box center [234, 174] width 57 height 11
click at [245, 193] on li "Texto" at bounding box center [237, 194] width 88 height 19
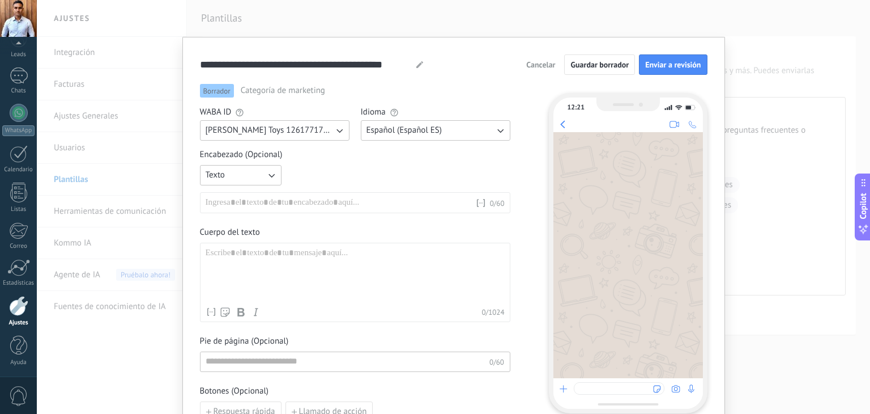
click at [246, 201] on div at bounding box center [341, 202] width 270 height 11
click at [269, 174] on icon "button" at bounding box center [271, 174] width 11 height 11
click at [244, 195] on li "Texto" at bounding box center [237, 194] width 88 height 19
click at [351, 164] on div "Encabezado (Opcional) Texto Nombre del contacto Nombre Apellido Contacto ID Con…" at bounding box center [355, 181] width 310 height 64
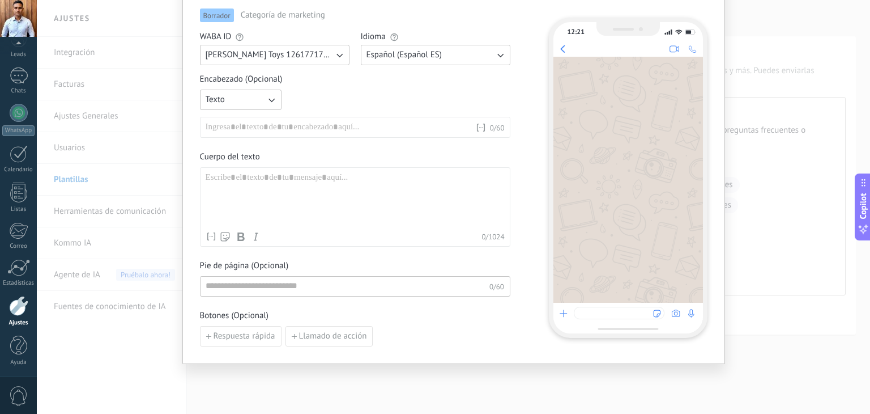
scroll to position [91, 0]
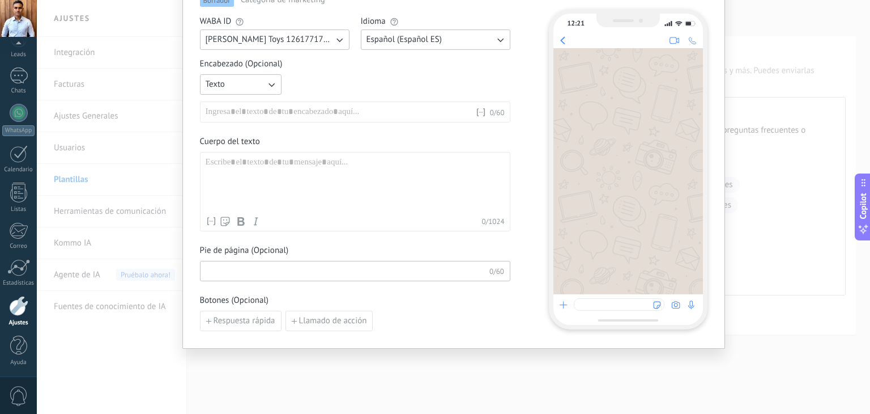
click at [294, 271] on input at bounding box center [345, 270] width 289 height 18
click at [310, 249] on span "Pie de página (Opcional)" at bounding box center [355, 250] width 310 height 11
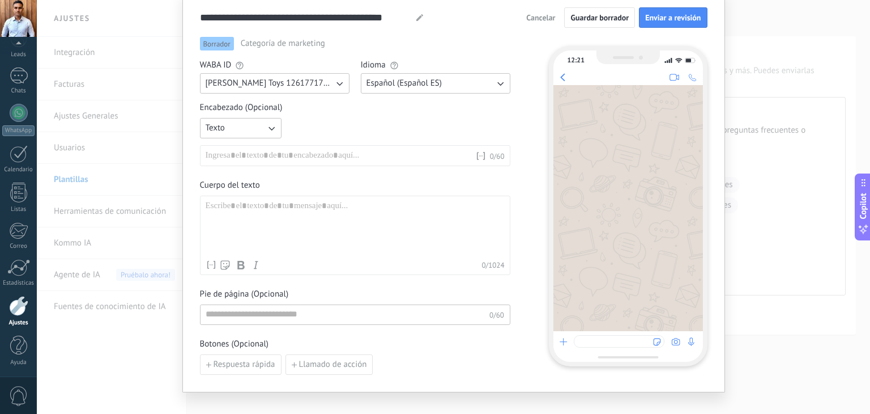
scroll to position [0, 0]
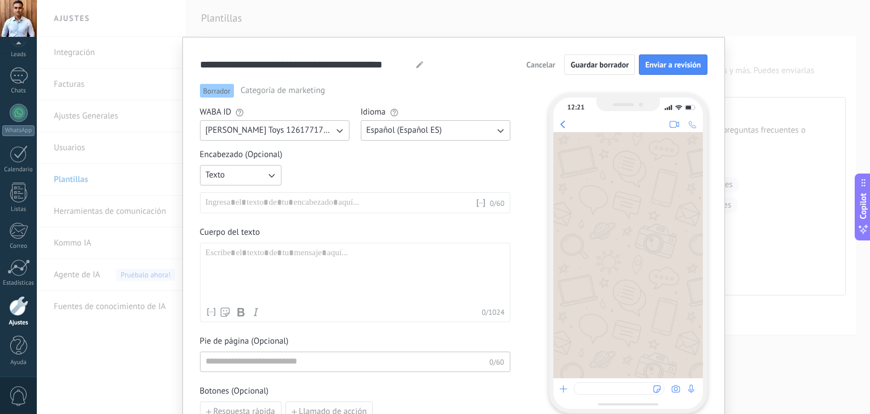
click at [407, 173] on div "Texto Nombre del contacto Nombre Apellido Contacto ID Contacto usuario responsa…" at bounding box center [355, 189] width 310 height 48
click at [381, 165] on div "Texto Nombre del contacto Nombre Apellido Contacto ID Contacto usuario responsa…" at bounding box center [355, 189] width 310 height 48
click at [419, 178] on div "Texto Nombre del contacto Nombre Apellido Contacto ID Contacto usuario responsa…" at bounding box center [355, 189] width 310 height 48
click at [399, 158] on span "Encabezado (Opcional)" at bounding box center [355, 154] width 310 height 11
click at [403, 171] on div "Texto Nombre del contacto Nombre Apellido Contacto ID Contacto usuario responsa…" at bounding box center [355, 189] width 310 height 48
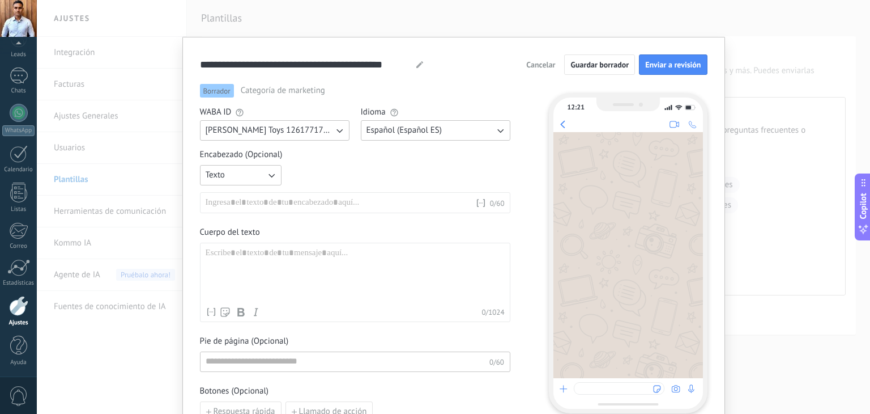
click at [403, 172] on div "Texto Nombre del contacto Nombre Apellido Contacto ID Contacto usuario responsa…" at bounding box center [355, 189] width 310 height 48
click at [456, 88] on div "Borrador Categoría de marketing" at bounding box center [355, 91] width 310 height 14
click at [442, 167] on div "Texto Nombre del contacto Nombre Apellido Contacto ID Contacto usuario responsa…" at bounding box center [355, 189] width 310 height 48
click at [409, 164] on div "Encabezado (Opcional) Texto Nombre del contacto Nombre Apellido Contacto ID Con…" at bounding box center [355, 181] width 310 height 64
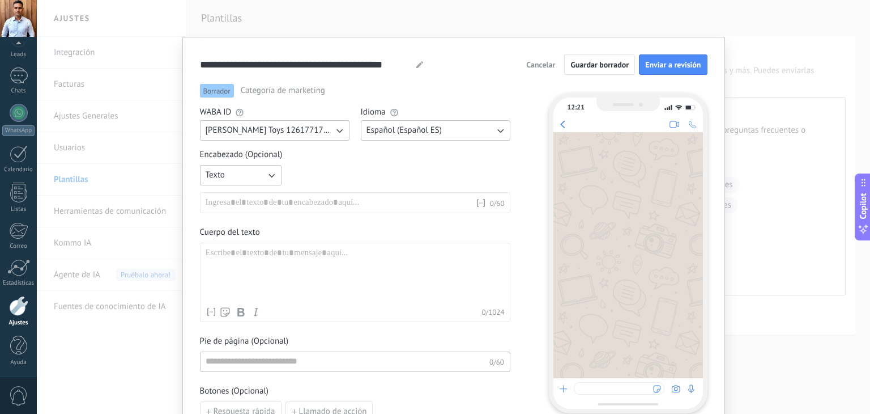
click at [355, 165] on div "Texto Nombre del contacto Nombre Apellido Contacto ID Contacto usuario responsa…" at bounding box center [355, 189] width 310 height 48
click at [380, 90] on div "Borrador Categoría de marketing" at bounding box center [355, 91] width 310 height 14
click at [354, 171] on div "Texto Nombre del contacto Nombre Apellido Contacto ID Contacto usuario responsa…" at bounding box center [355, 189] width 310 height 48
click at [398, 158] on span "Encabezado (Opcional)" at bounding box center [355, 154] width 310 height 11
click at [344, 158] on span "Encabezado (Opcional)" at bounding box center [355, 154] width 310 height 11
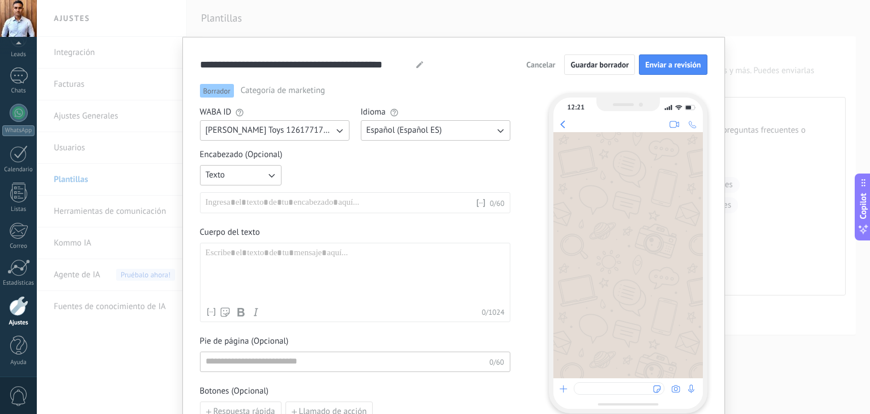
click at [330, 168] on div "Texto Nombre del contacto Nombre Apellido Contacto ID Contacto usuario responsa…" at bounding box center [355, 189] width 310 height 48
click at [378, 178] on div "Texto Nombre del contacto Nombre Apellido Contacto ID Contacto usuario responsa…" at bounding box center [355, 189] width 310 height 48
click at [378, 176] on div "Texto Nombre del contacto Nombre Apellido Contacto ID Contacto usuario responsa…" at bounding box center [355, 189] width 310 height 48
click at [381, 161] on div "Encabezado (Opcional) Texto Nombre del contacto Nombre Apellido Contacto ID Con…" at bounding box center [355, 181] width 310 height 64
click at [415, 171] on div "Texto Nombre del contacto Nombre Apellido Contacto ID Contacto usuario responsa…" at bounding box center [355, 189] width 310 height 48
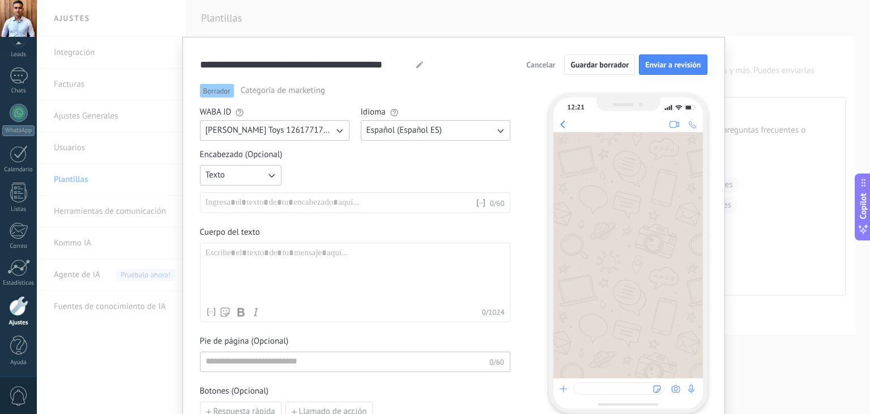
click at [376, 175] on div "Texto Nombre del contacto Nombre Apellido Contacto ID Contacto usuario responsa…" at bounding box center [355, 189] width 310 height 48
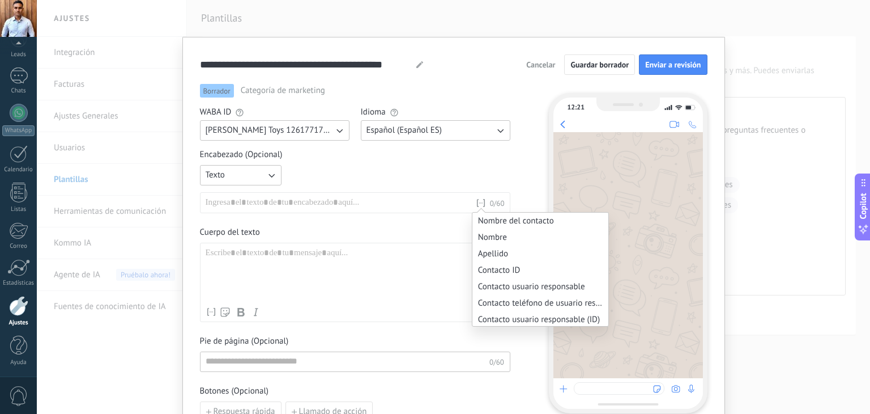
click at [480, 171] on div "Texto Nombre del contacto Nombre Apellido Contacto ID Contacto usuario responsa…" at bounding box center [355, 189] width 310 height 48
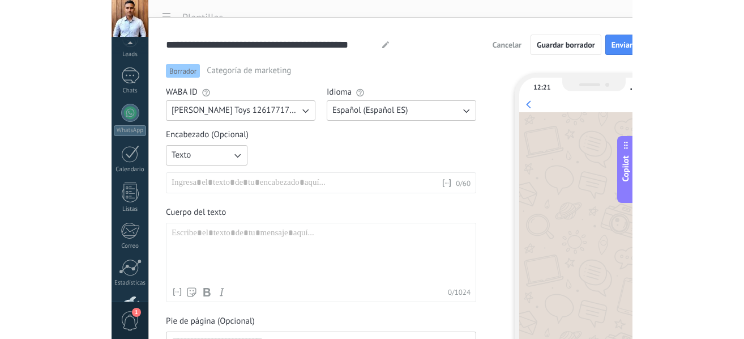
scroll to position [132, 0]
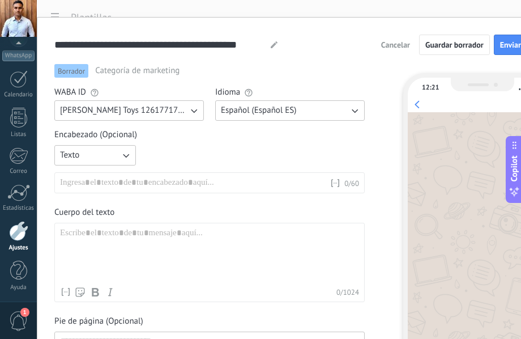
click at [199, 151] on div "Texto Nombre del contacto Nombre Apellido Contacto ID Contacto usuario responsa…" at bounding box center [209, 169] width 310 height 48
click at [267, 151] on div "Texto Nombre del contacto Nombre Apellido Contacto ID Contacto usuario responsa…" at bounding box center [209, 169] width 310 height 48
click at [111, 157] on button "Texto" at bounding box center [95, 155] width 82 height 20
click at [195, 138] on span "Encabezado (Opcional)" at bounding box center [209, 134] width 310 height 11
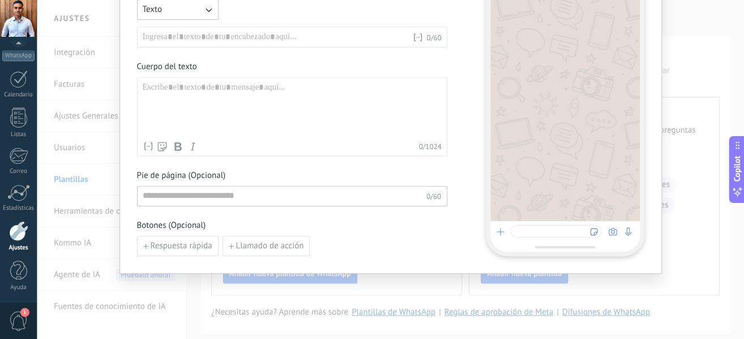
scroll to position [0, 0]
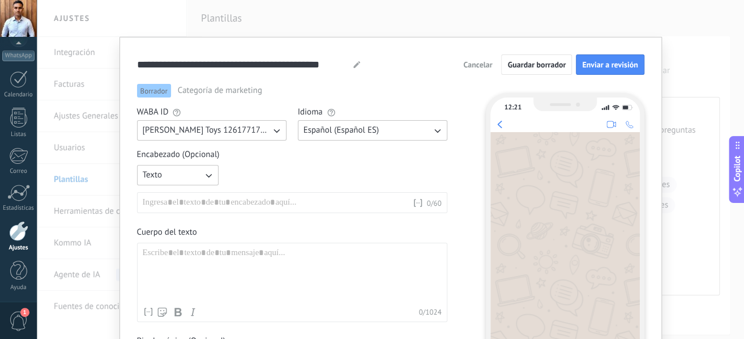
click at [209, 174] on icon "button" at bounding box center [208, 174] width 11 height 11
click at [181, 219] on li "Imagen o archivo" at bounding box center [174, 213] width 88 height 19
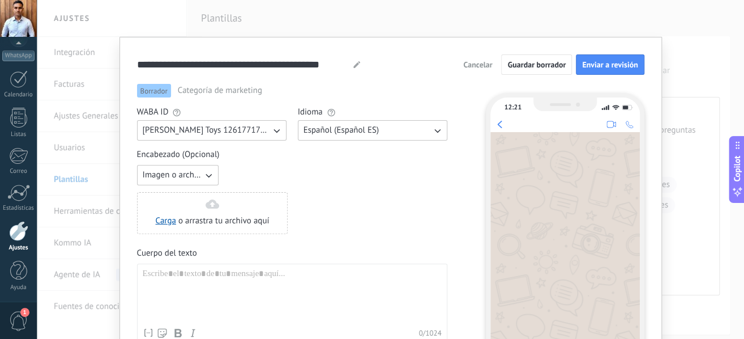
click at [209, 168] on button "Imagen o archivo" at bounding box center [178, 175] width 82 height 20
click at [193, 193] on li "Texto" at bounding box center [174, 194] width 88 height 19
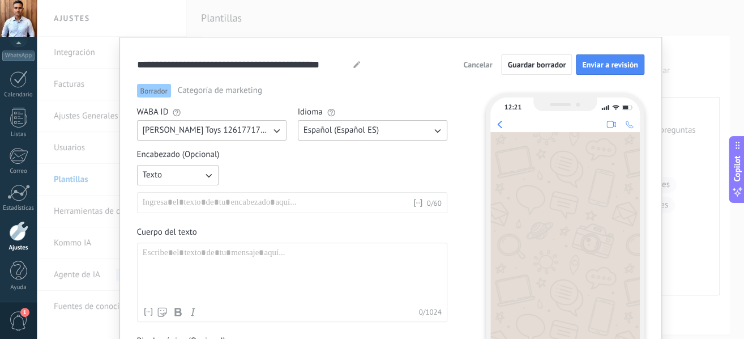
click at [240, 202] on div at bounding box center [278, 202] width 270 height 11
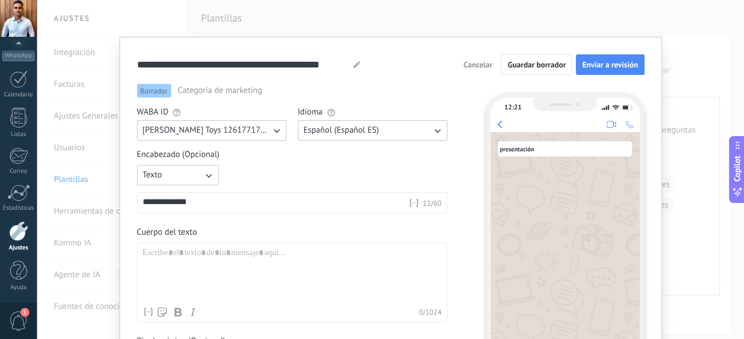
click at [145, 205] on div "**********" at bounding box center [276, 202] width 266 height 11
click at [266, 182] on div "**********" at bounding box center [292, 189] width 310 height 48
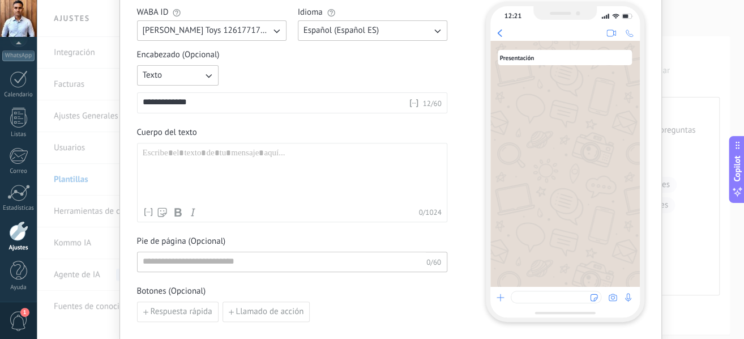
scroll to position [113, 0]
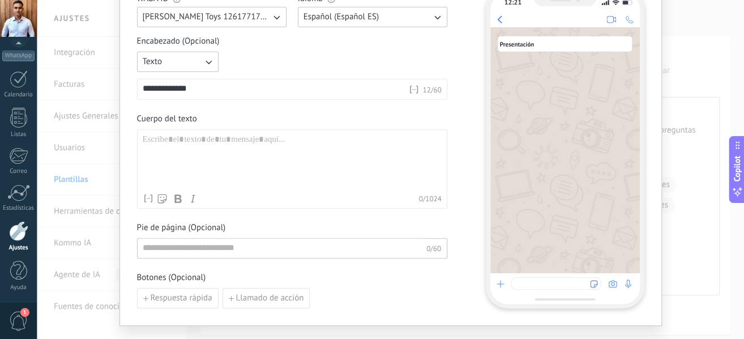
click at [211, 110] on div "**********" at bounding box center [292, 172] width 310 height 273
click at [219, 154] on div at bounding box center [292, 161] width 299 height 54
click at [332, 87] on div "**********" at bounding box center [276, 89] width 266 height 11
drag, startPoint x: 337, startPoint y: 89, endPoint x: 111, endPoint y: 82, distance: 226.2
click at [111, 82] on div "**********" at bounding box center [391, 169] width 708 height 339
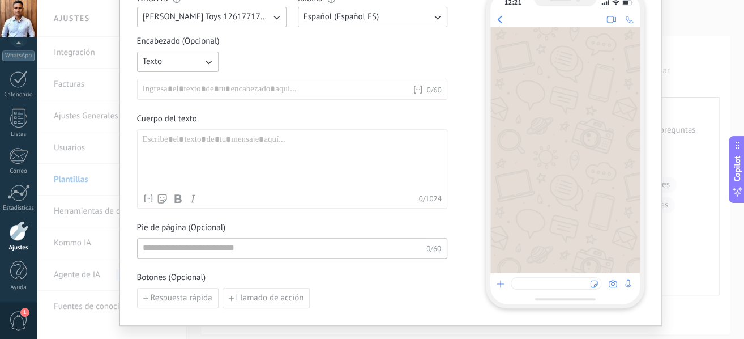
click at [234, 87] on div at bounding box center [278, 89] width 270 height 11
click at [348, 62] on div "Texto Nombre del contacto Nombre Apellido Contacto ID Contacto usuario responsa…" at bounding box center [292, 76] width 310 height 48
